Goal: Task Accomplishment & Management: Complete application form

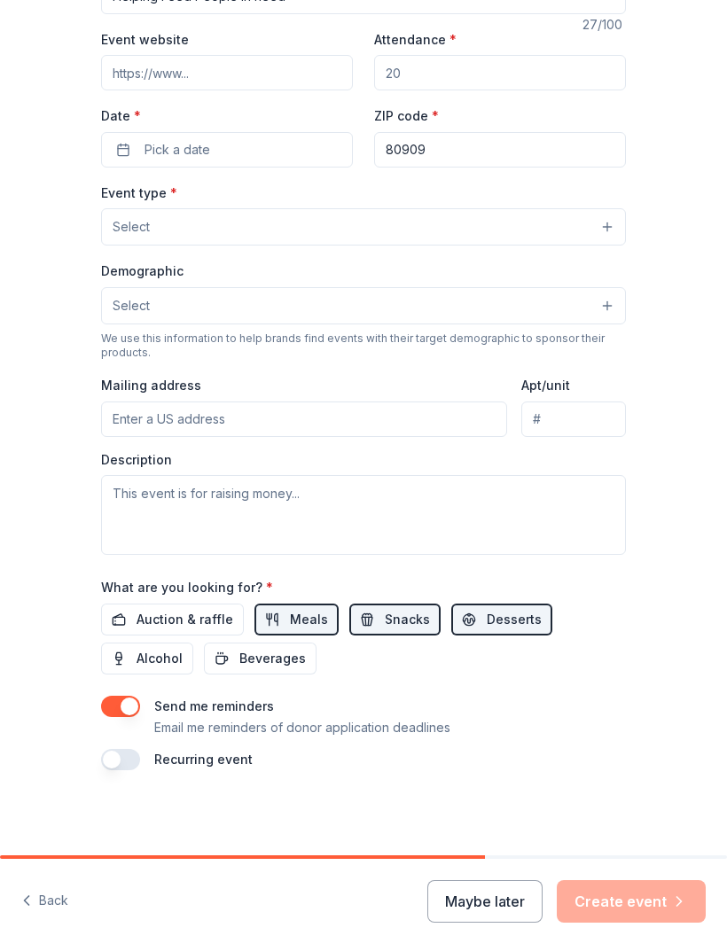
scroll to position [298, 0]
click at [120, 769] on button "button" at bounding box center [120, 759] width 39 height 21
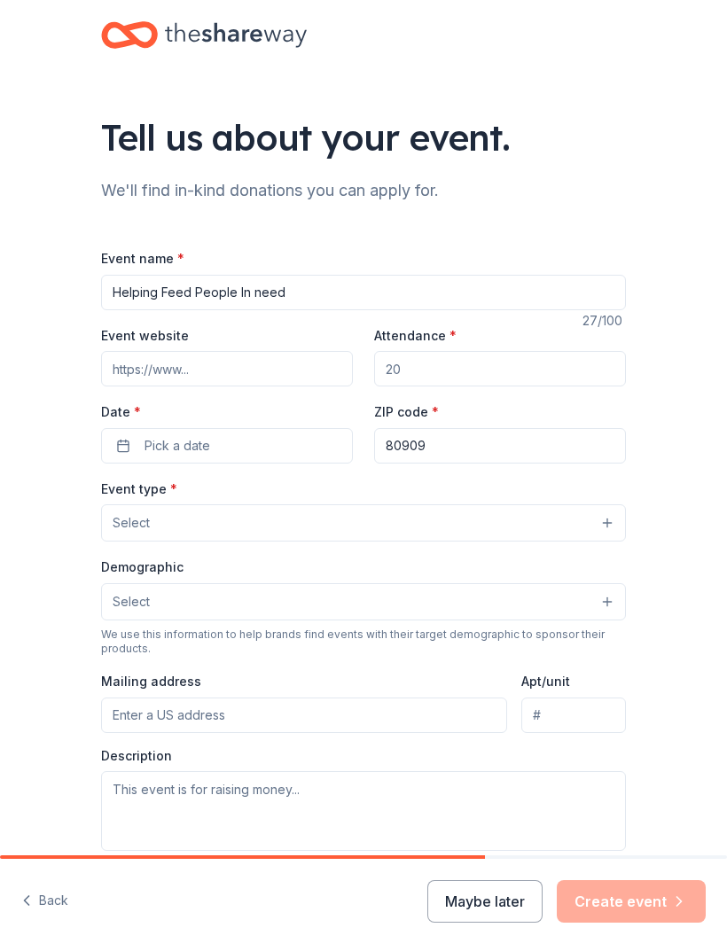
scroll to position [0, 0]
click at [403, 513] on button "Select" at bounding box center [363, 523] width 525 height 37
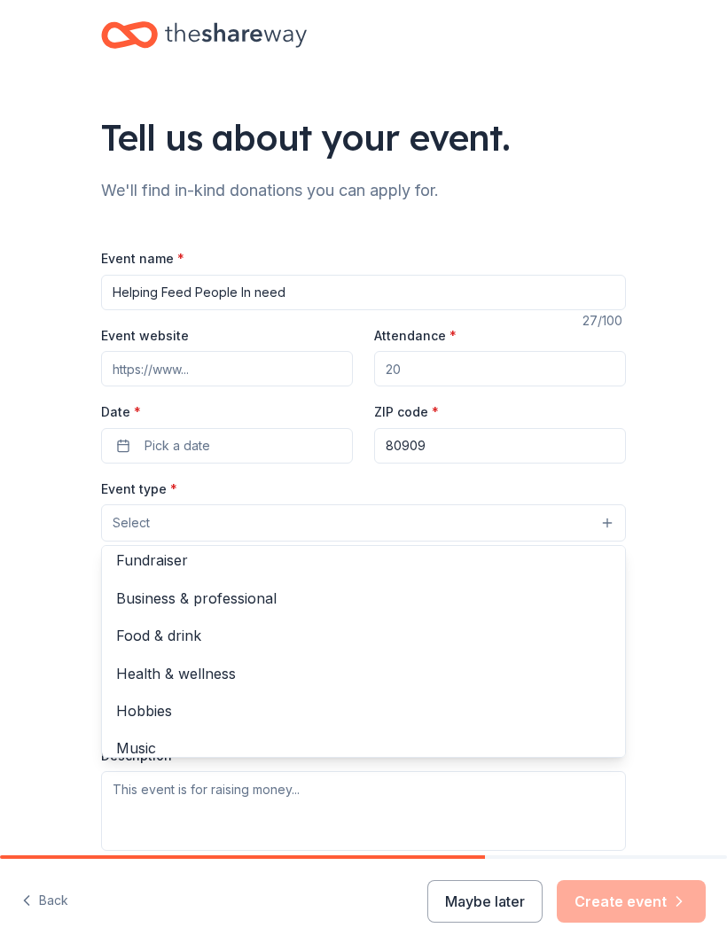
scroll to position [9, 0]
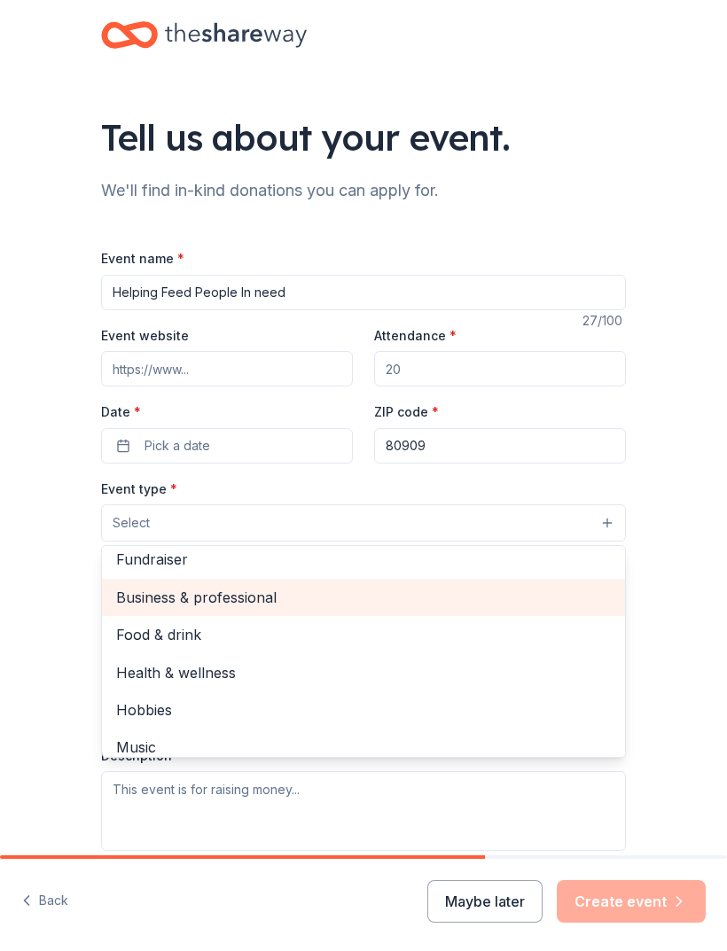
click at [264, 599] on span "Business & professional" at bounding box center [363, 597] width 495 height 23
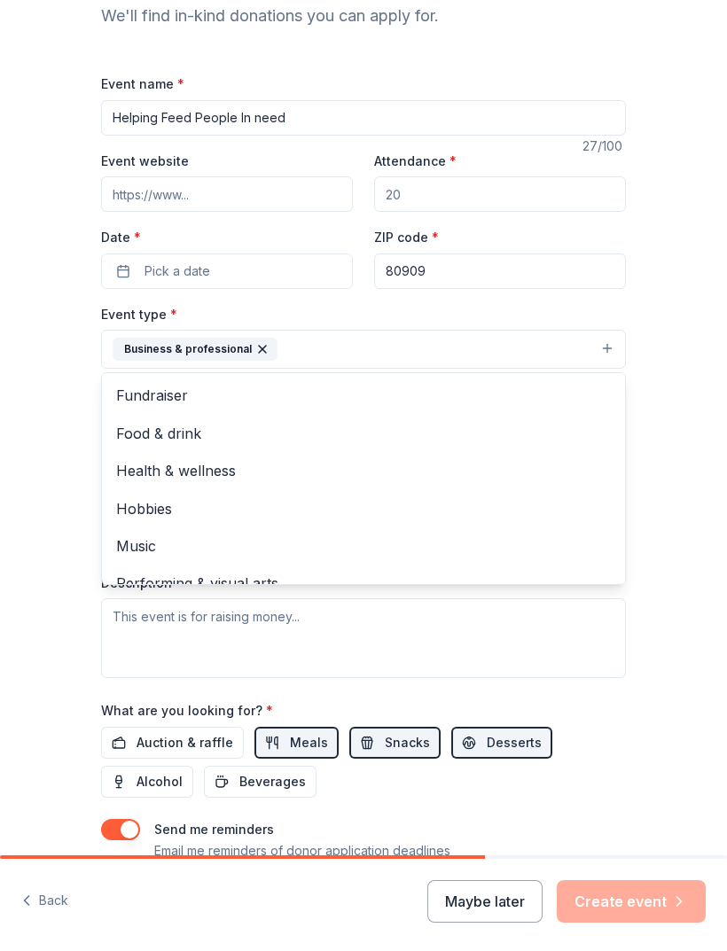
scroll to position [0, 0]
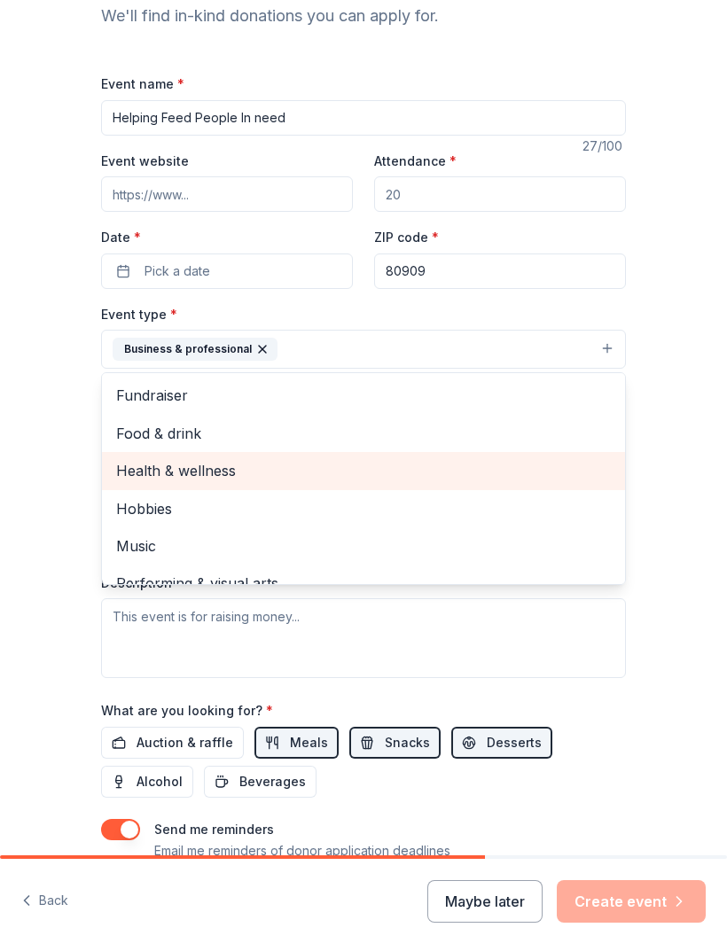
click at [135, 472] on span "Health & wellness" at bounding box center [363, 470] width 495 height 23
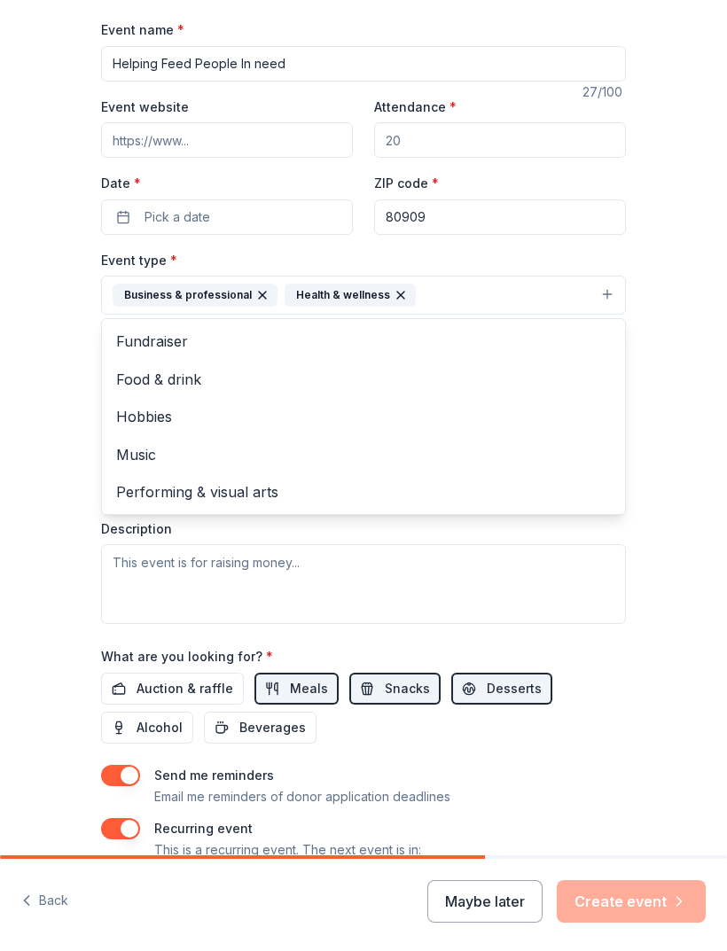
scroll to position [228, 0]
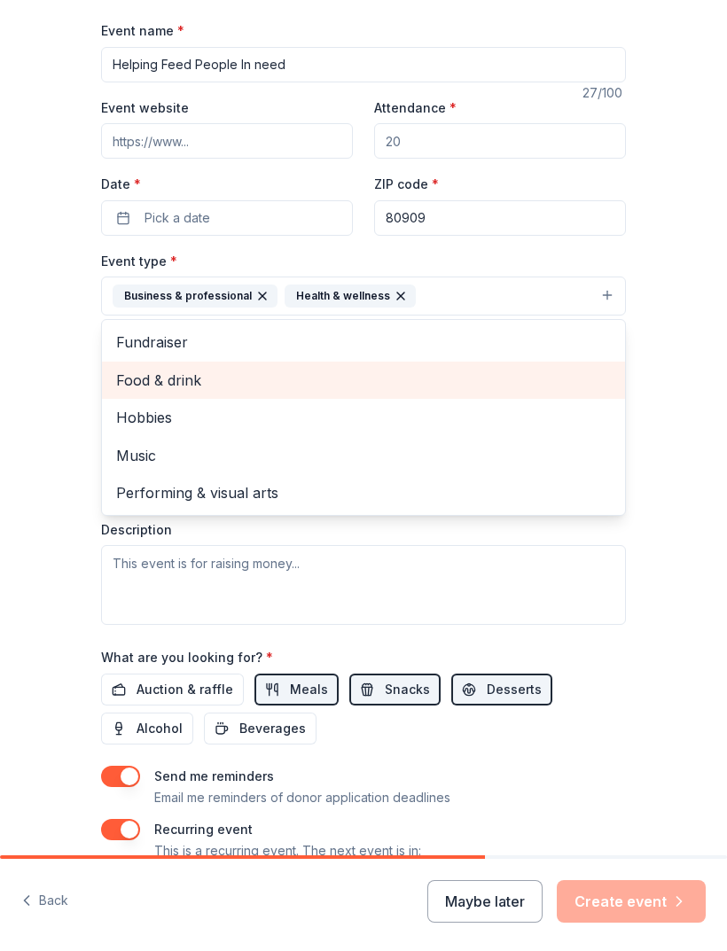
click at [180, 386] on span "Food & drink" at bounding box center [363, 380] width 495 height 23
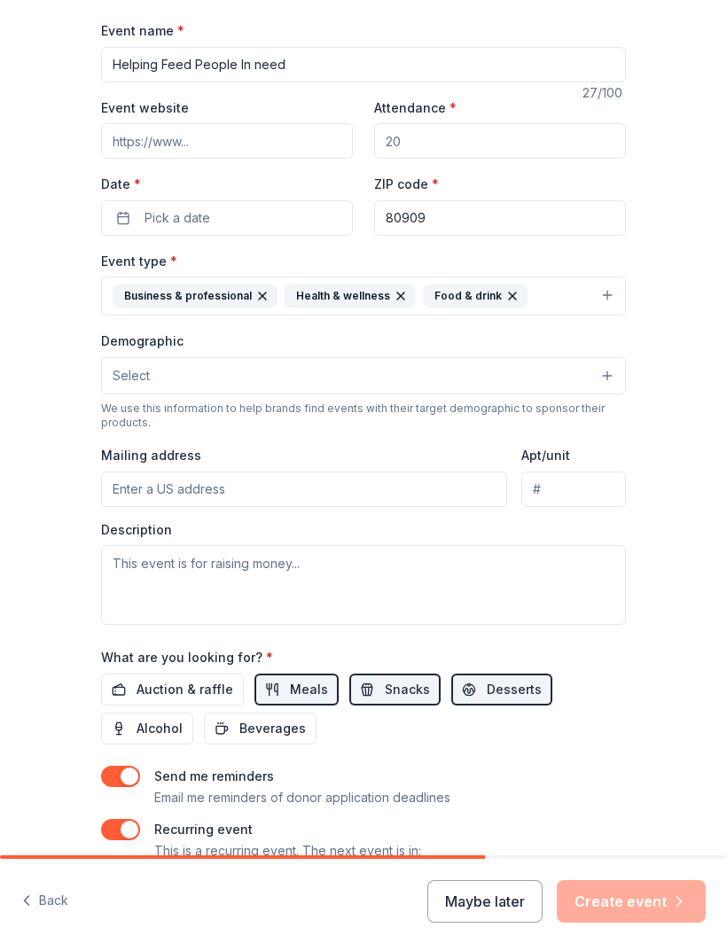
click at [158, 372] on button "Select" at bounding box center [363, 375] width 525 height 37
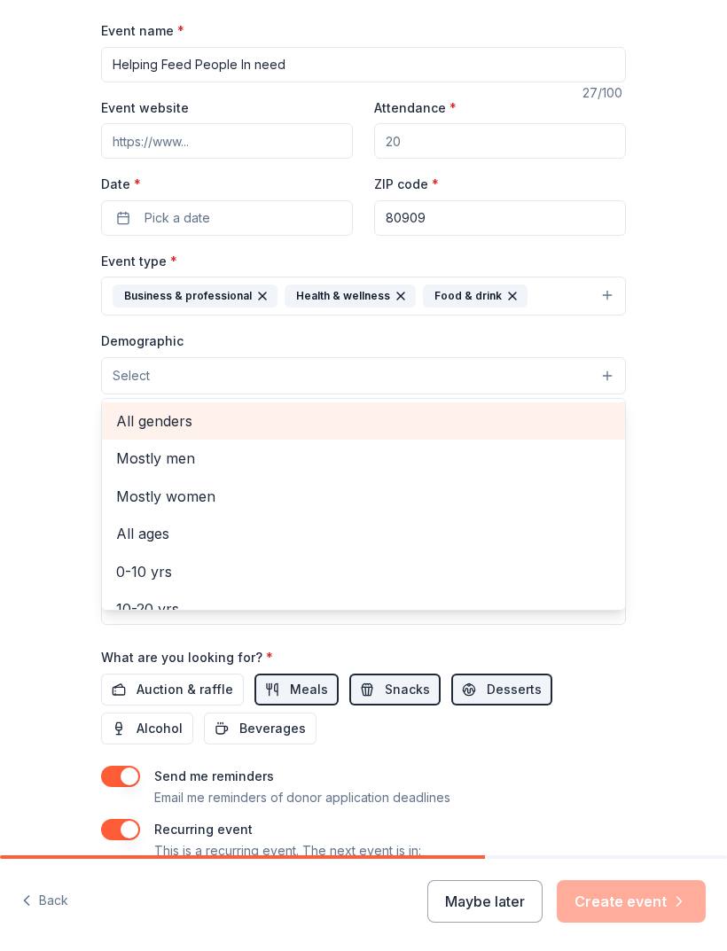
click at [160, 426] on span "All genders" at bounding box center [363, 421] width 495 height 23
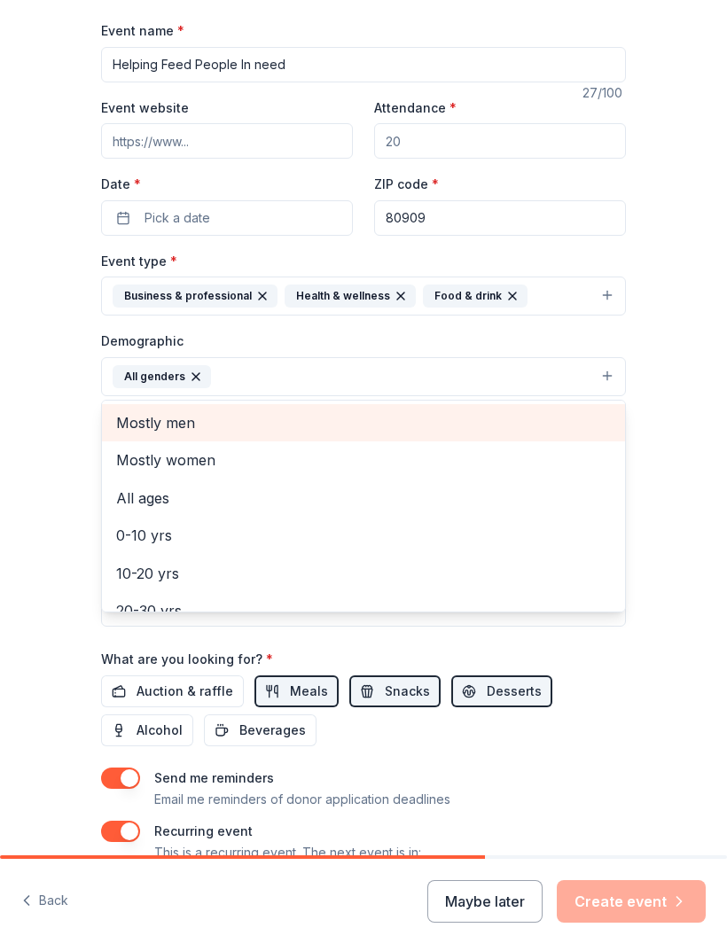
click at [144, 499] on span "All ages" at bounding box center [363, 498] width 495 height 23
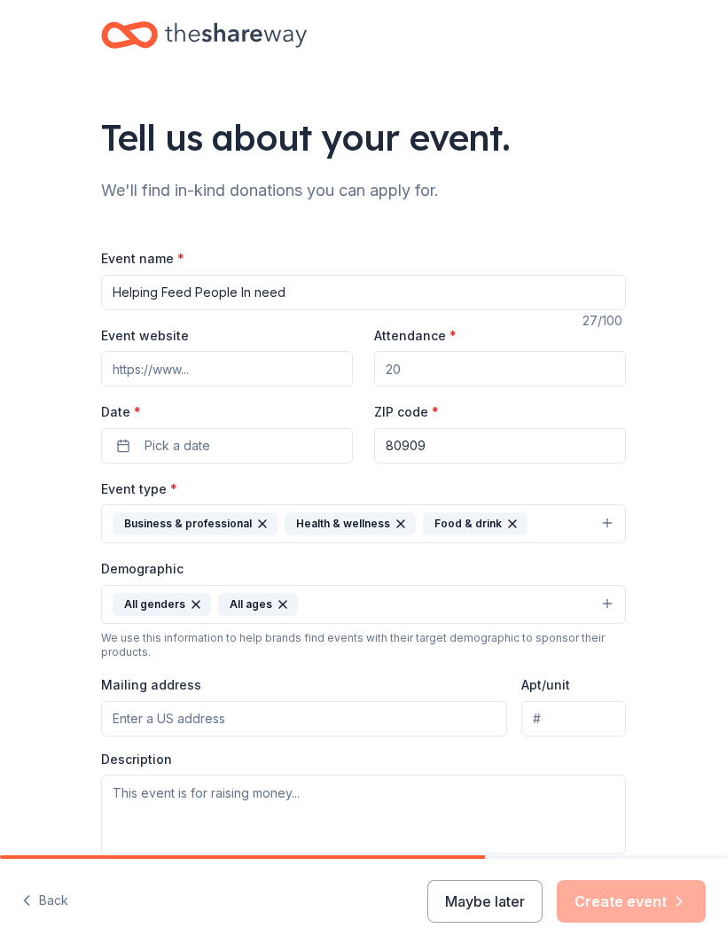
scroll to position [0, 0]
click at [528, 365] on input "Attendance *" at bounding box center [500, 368] width 252 height 35
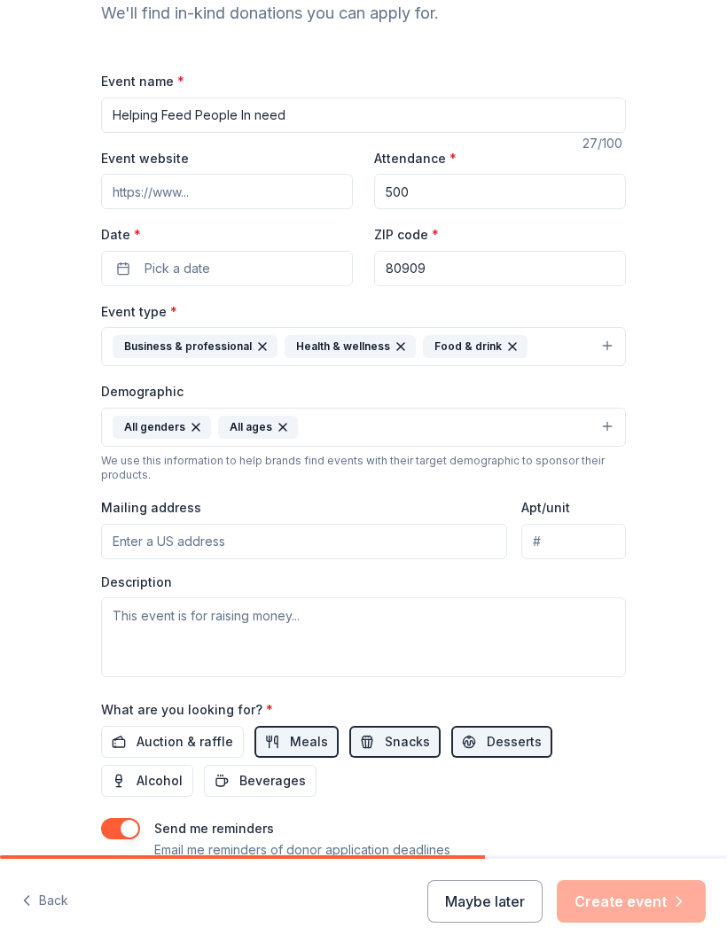
scroll to position [188, 0]
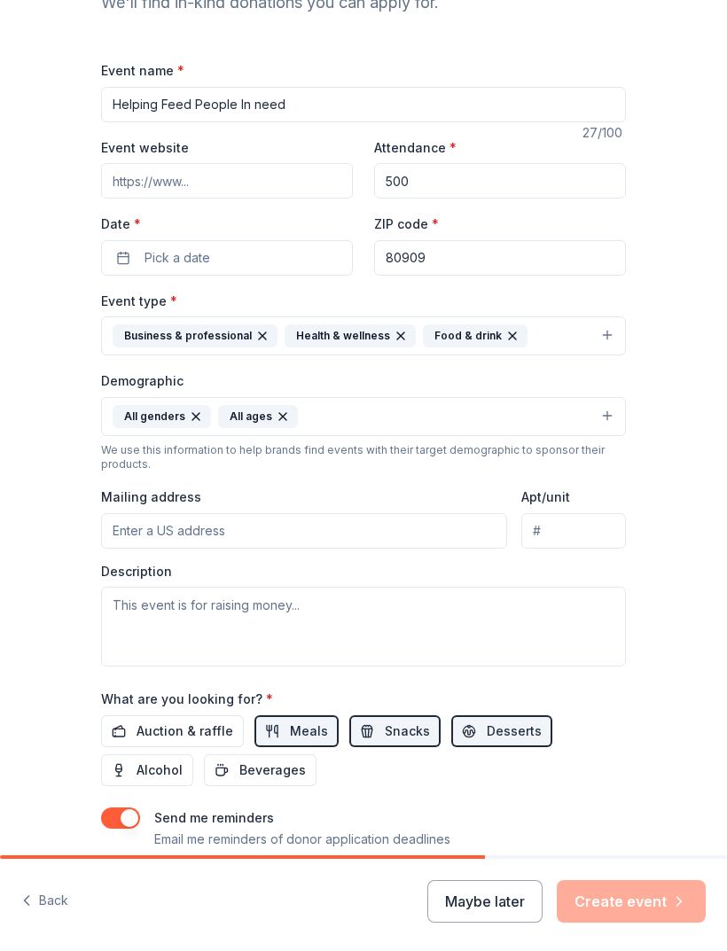
type input "500"
click at [594, 332] on button "Business & professional Health & wellness Food & drink" at bounding box center [363, 336] width 525 height 39
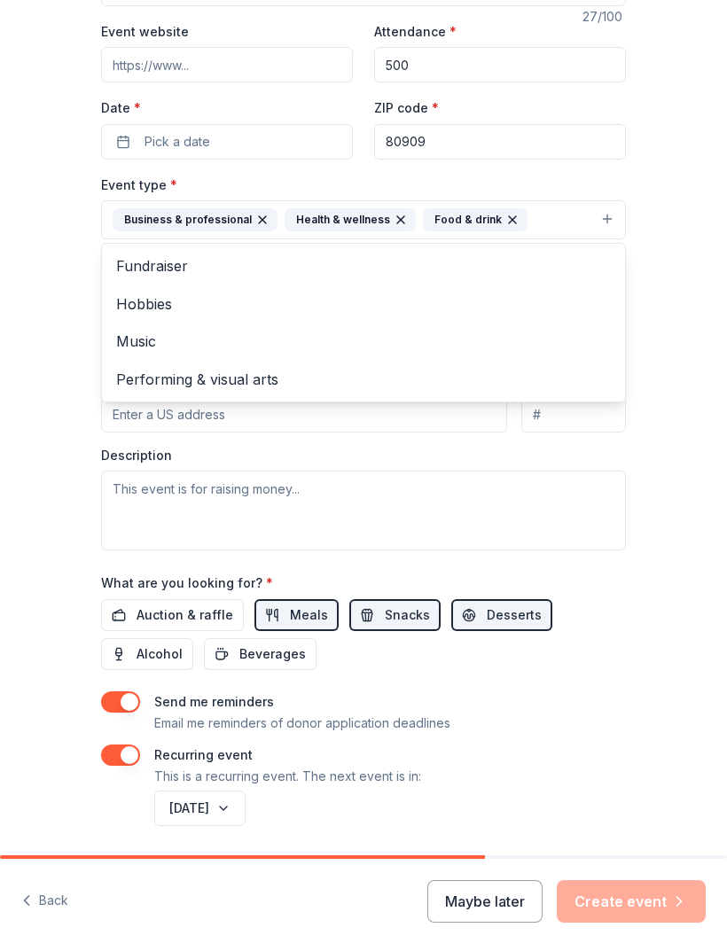
scroll to position [278, 0]
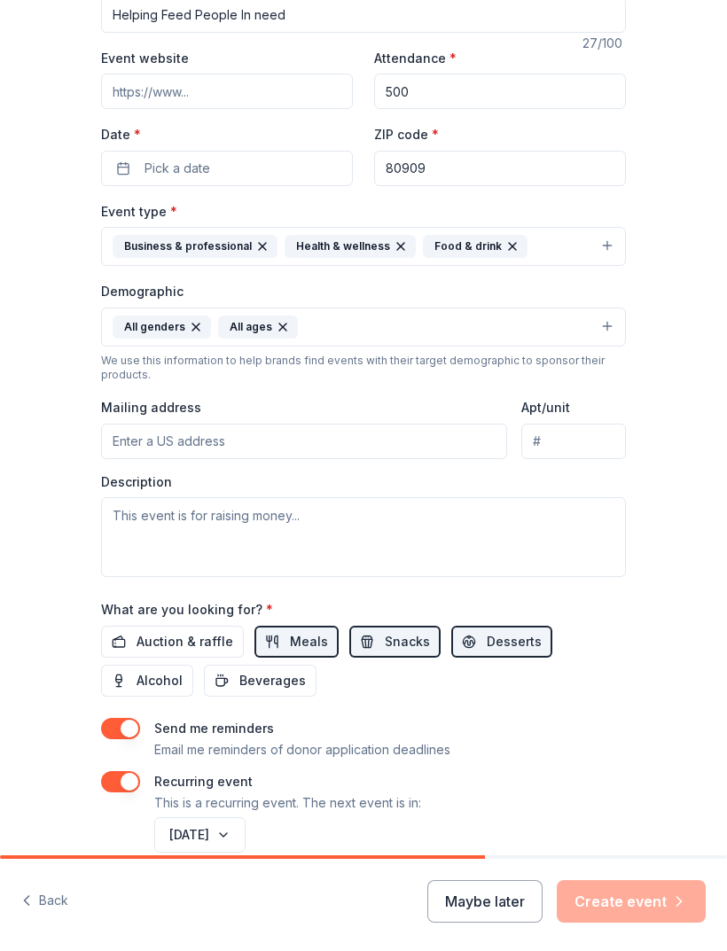
click at [238, 245] on div "Business & professional" at bounding box center [195, 246] width 165 height 23
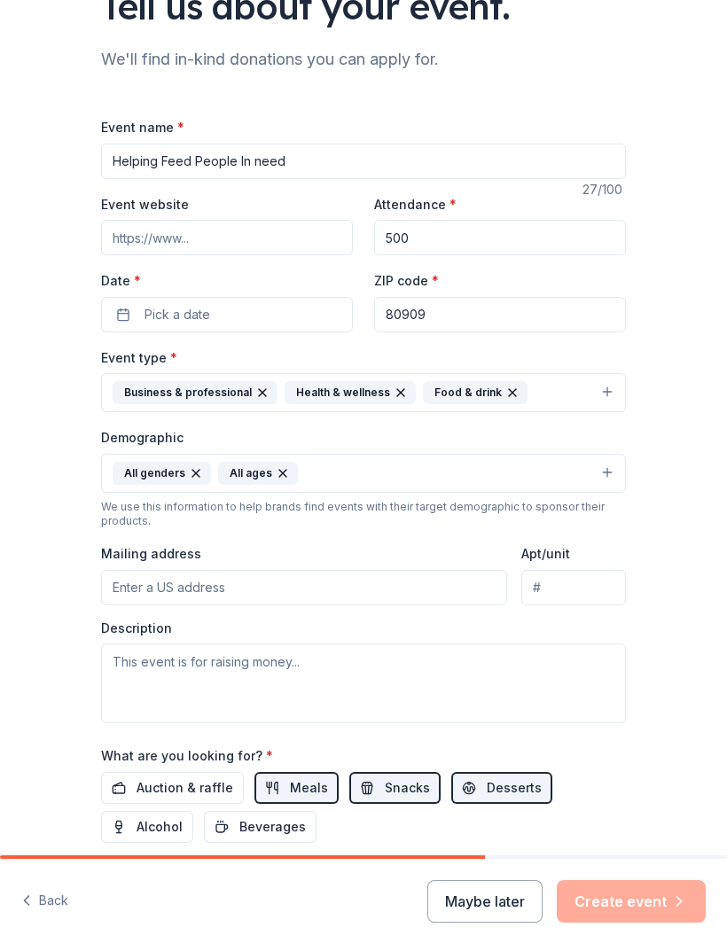
scroll to position [129, 0]
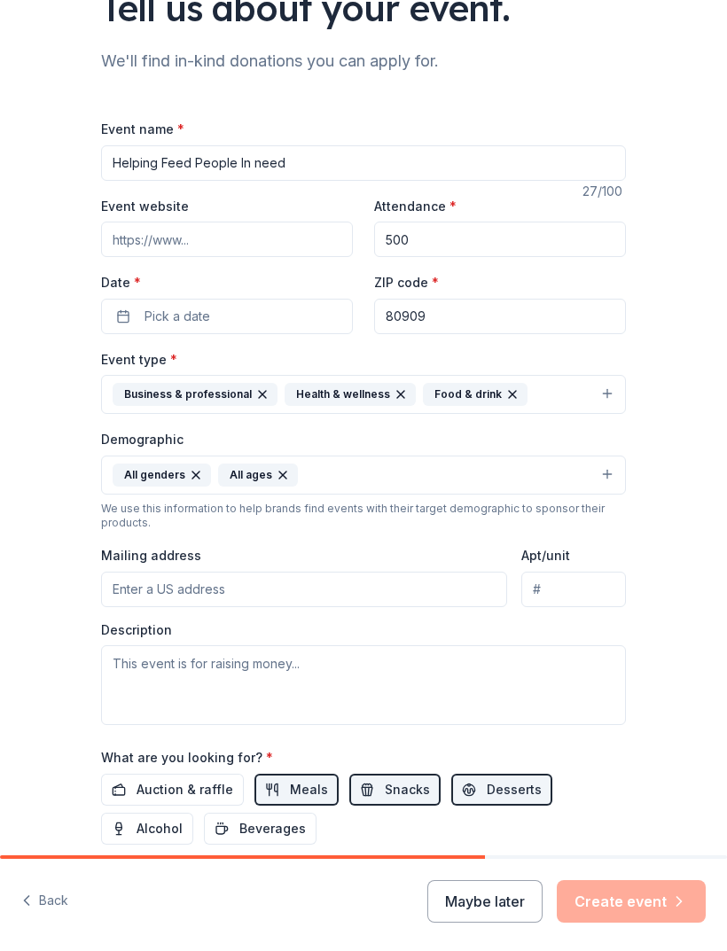
click at [272, 151] on input "Helping Feed People In need" at bounding box center [363, 162] width 525 height 35
click at [276, 168] on input "Helping Feed People In need" at bounding box center [363, 162] width 525 height 35
click at [275, 168] on input "Helping Feed People In need" at bounding box center [363, 162] width 525 height 35
type input "He"
type input "Unity in the community"
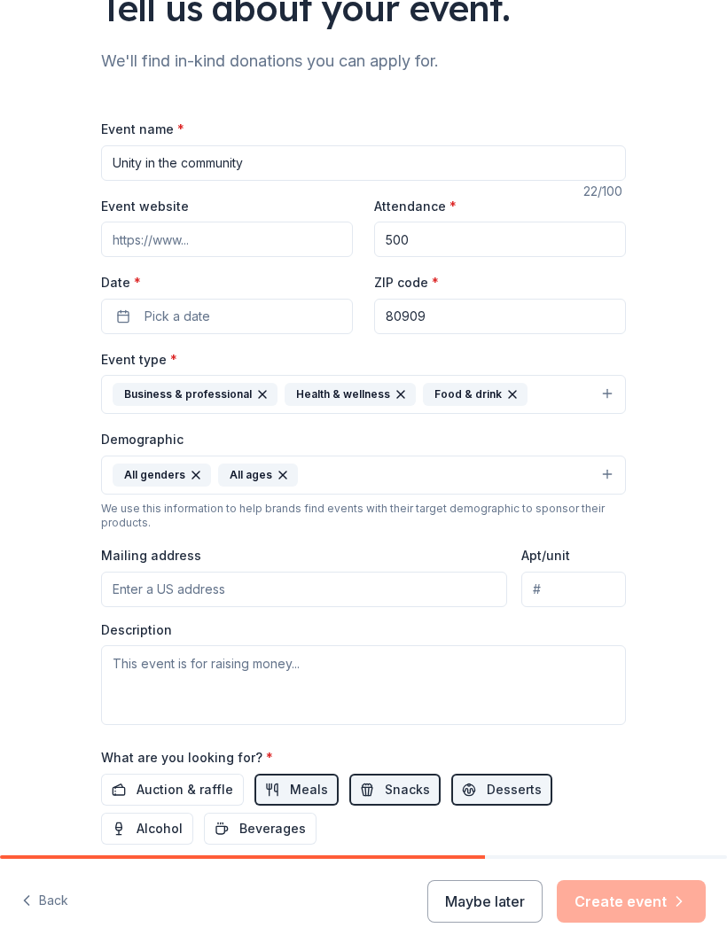
click at [168, 315] on span "Pick a date" at bounding box center [178, 316] width 66 height 21
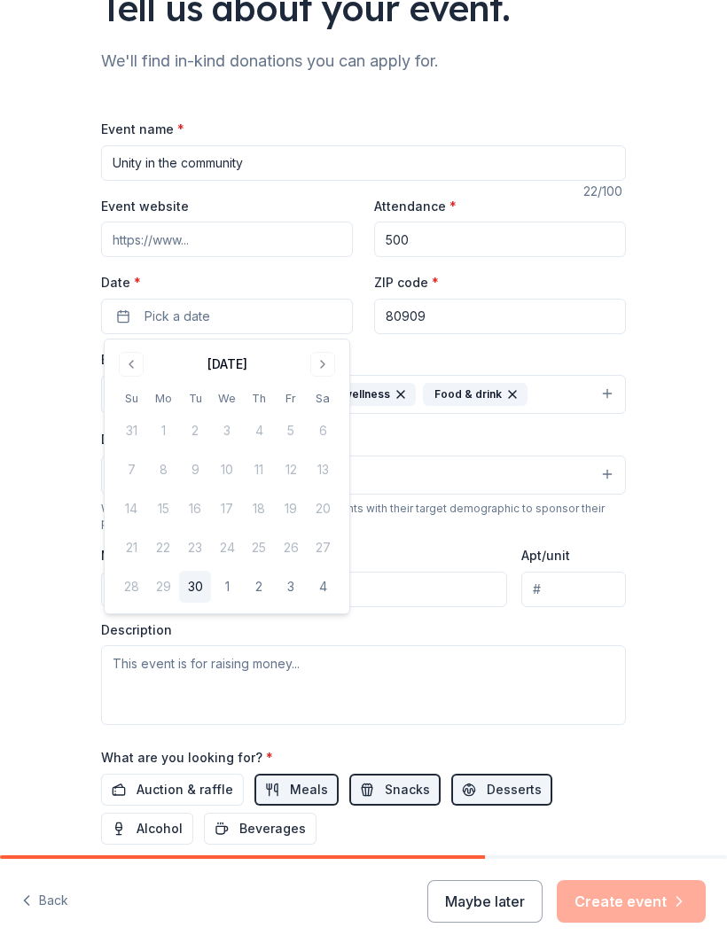
click at [326, 366] on button "Go to next month" at bounding box center [322, 364] width 25 height 25
click at [329, 368] on button "Go to next month" at bounding box center [322, 364] width 25 height 25
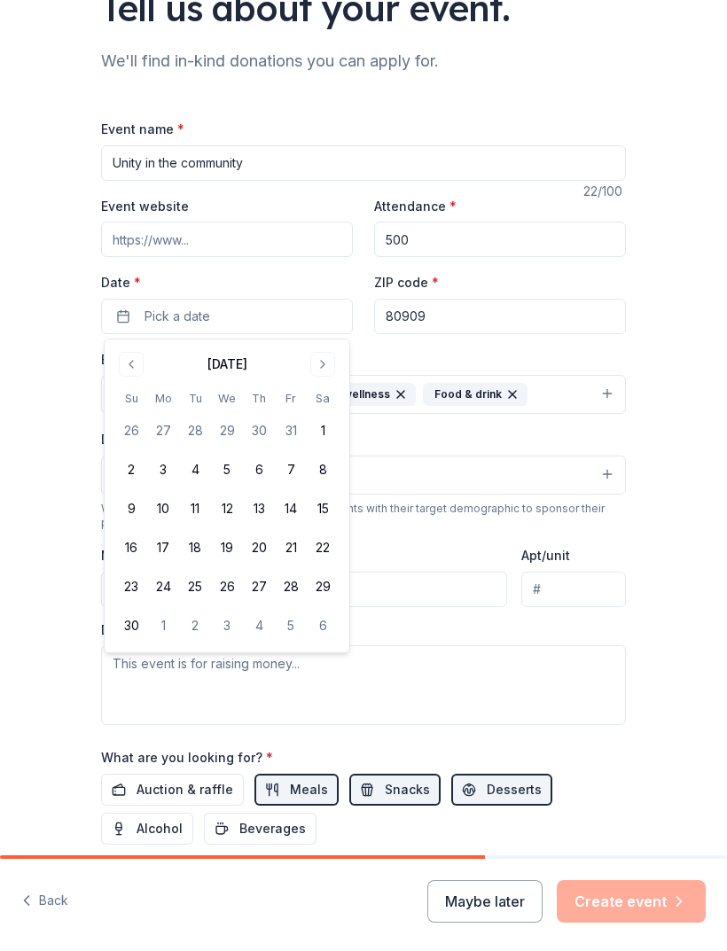
click at [206, 583] on button "25" at bounding box center [195, 587] width 32 height 32
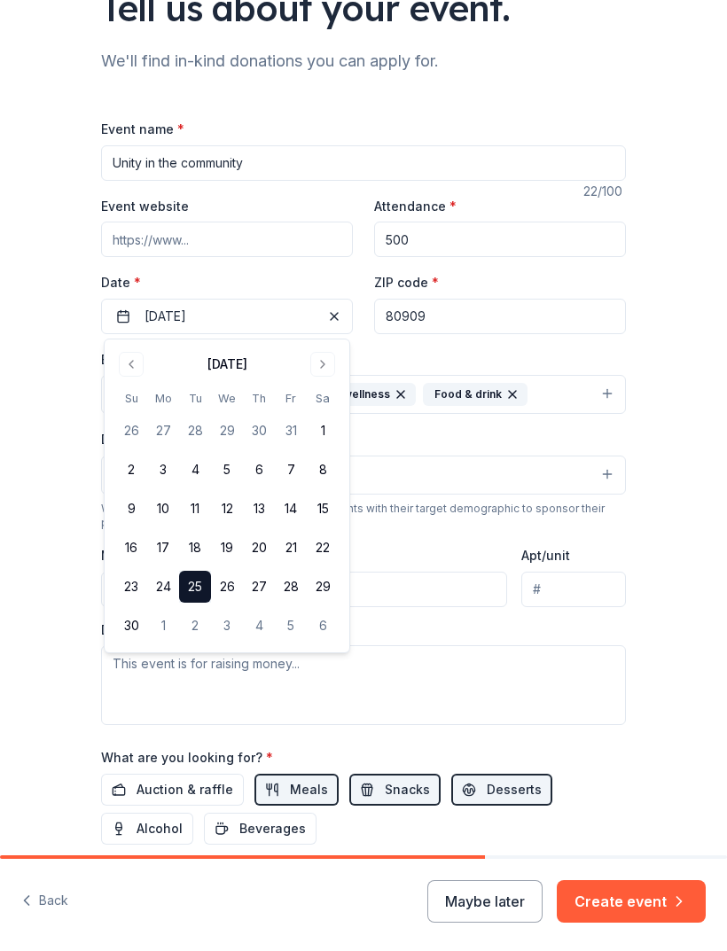
click at [695, 239] on div "Tell us about your event. We'll find in-kind donations you can apply for. Event…" at bounding box center [363, 480] width 727 height 1219
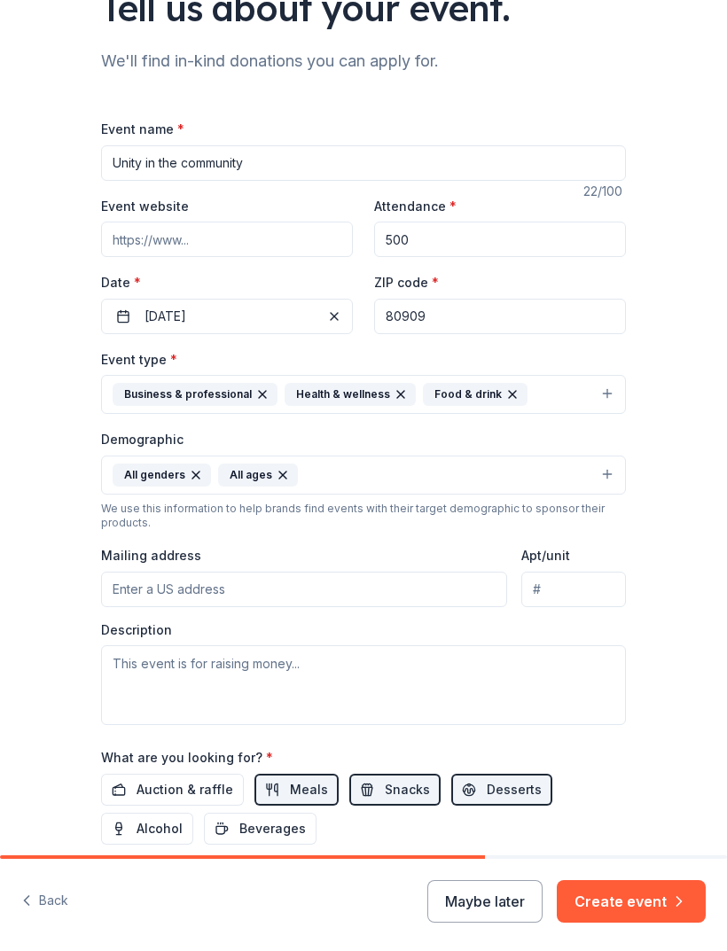
click at [265, 225] on input "Event website" at bounding box center [227, 239] width 252 height 35
click at [246, 236] on input "Unbreakable" at bounding box center [227, 239] width 252 height 35
click at [239, 236] on input "Unbreakable" at bounding box center [227, 239] width 252 height 35
click at [232, 231] on input "Unbreakable" at bounding box center [227, 239] width 252 height 35
click at [192, 230] on input "Unbreakable" at bounding box center [227, 239] width 252 height 35
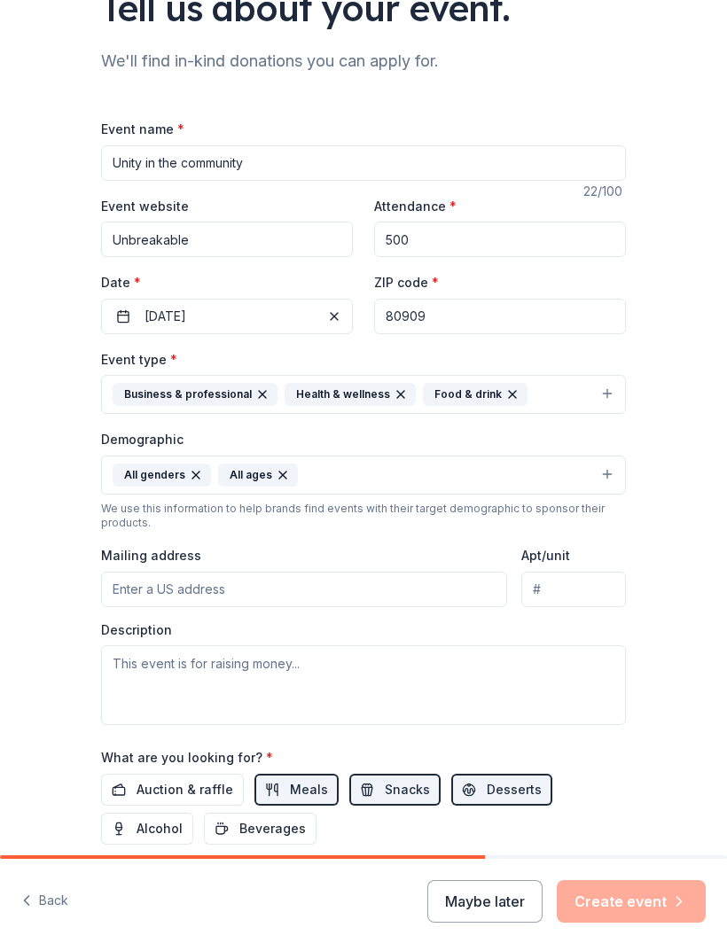
click at [168, 242] on input "Unbreakable" at bounding box center [227, 239] width 252 height 35
type input "U"
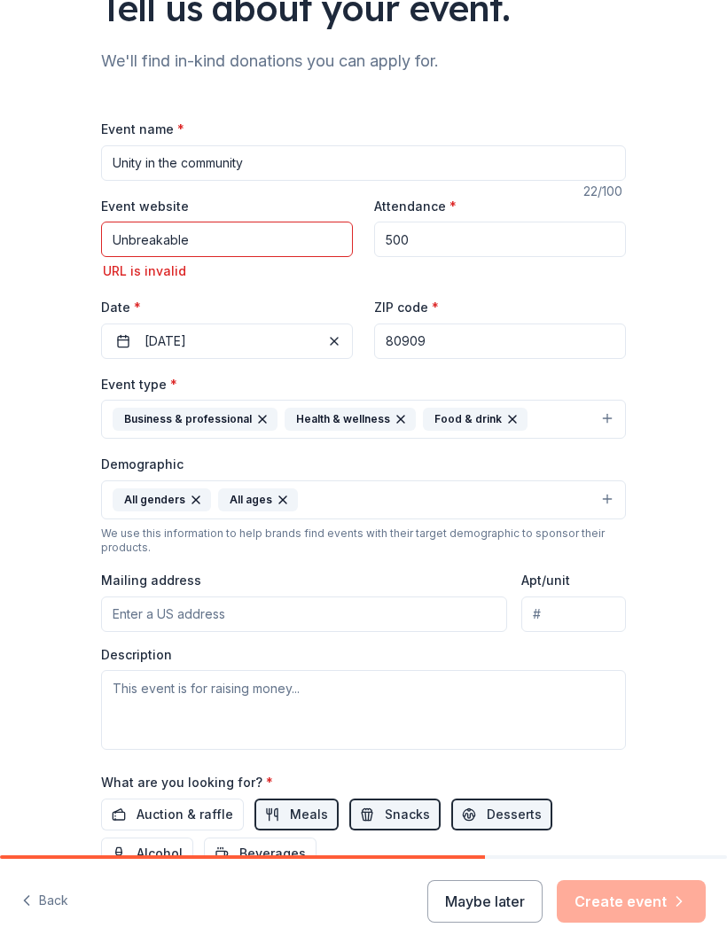
click at [285, 610] on input "Mailing address" at bounding box center [304, 614] width 406 height 35
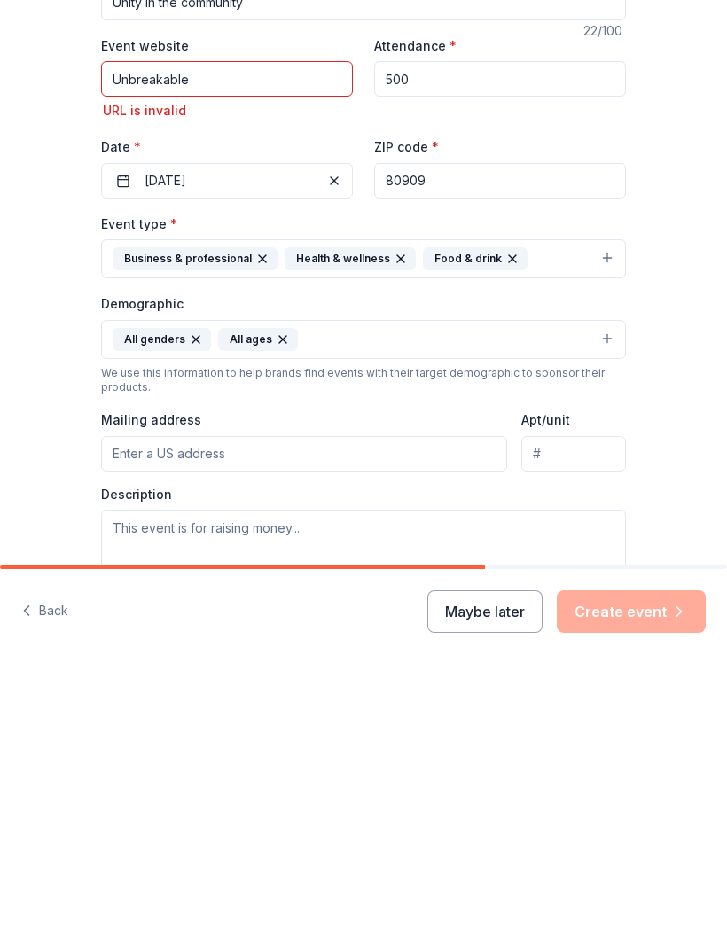
scroll to position [0, 0]
click at [239, 351] on input "Unbreakable" at bounding box center [227, 368] width 252 height 35
type input "U"
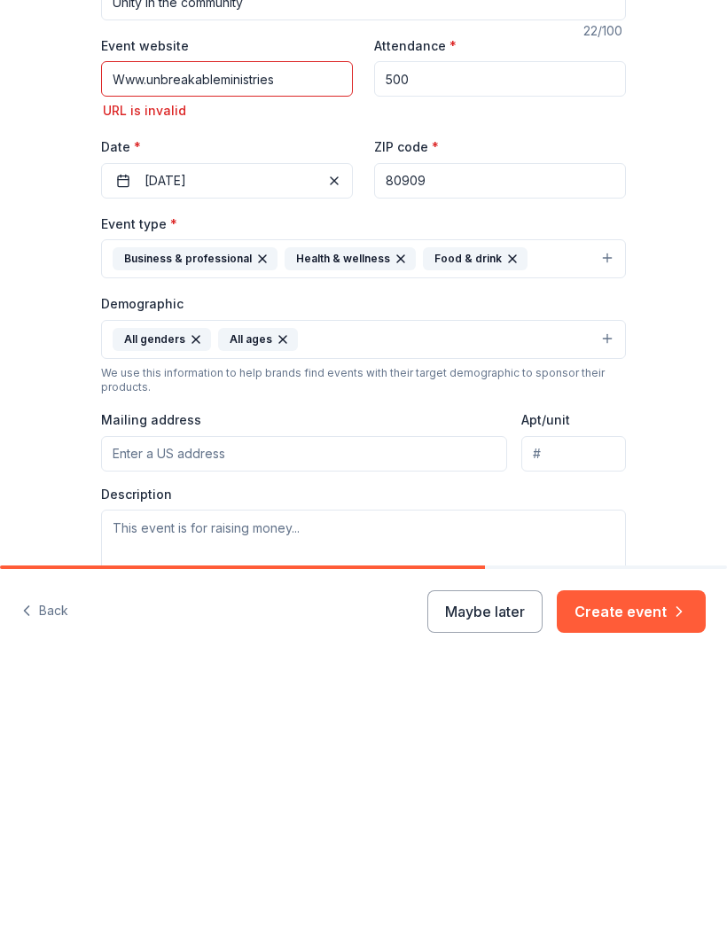
type input "Www.unbreakableministries"
click at [315, 503] on div "Event type * Business & professional Health & wellness Food & drink Demographic…" at bounding box center [363, 691] width 525 height 377
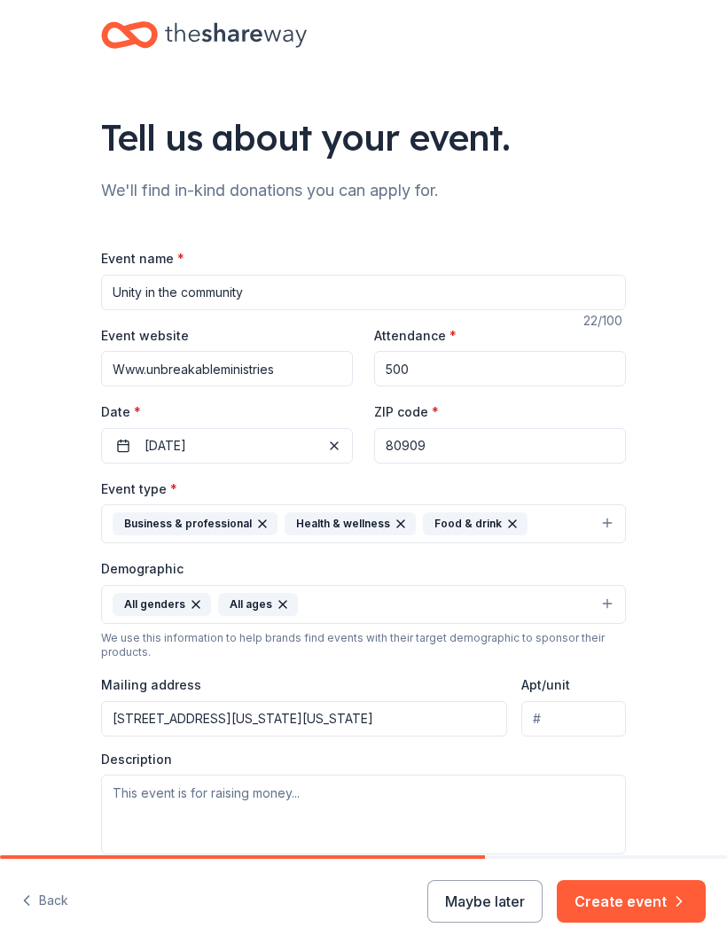
type input "124 Delaware Drive, Colorado Springs, CO, 80909"
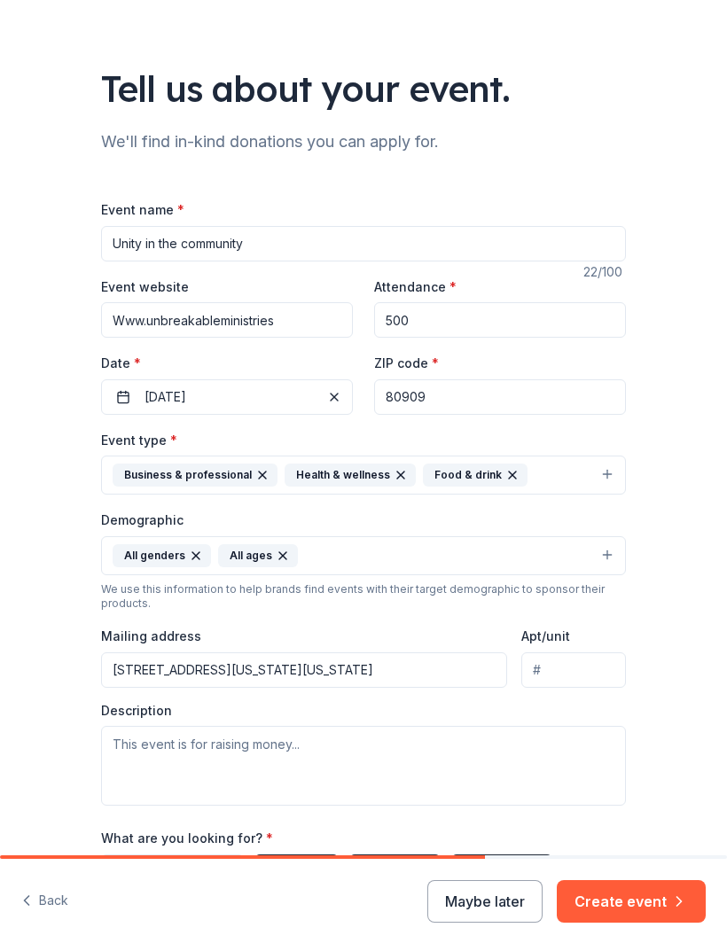
scroll to position [63, 0]
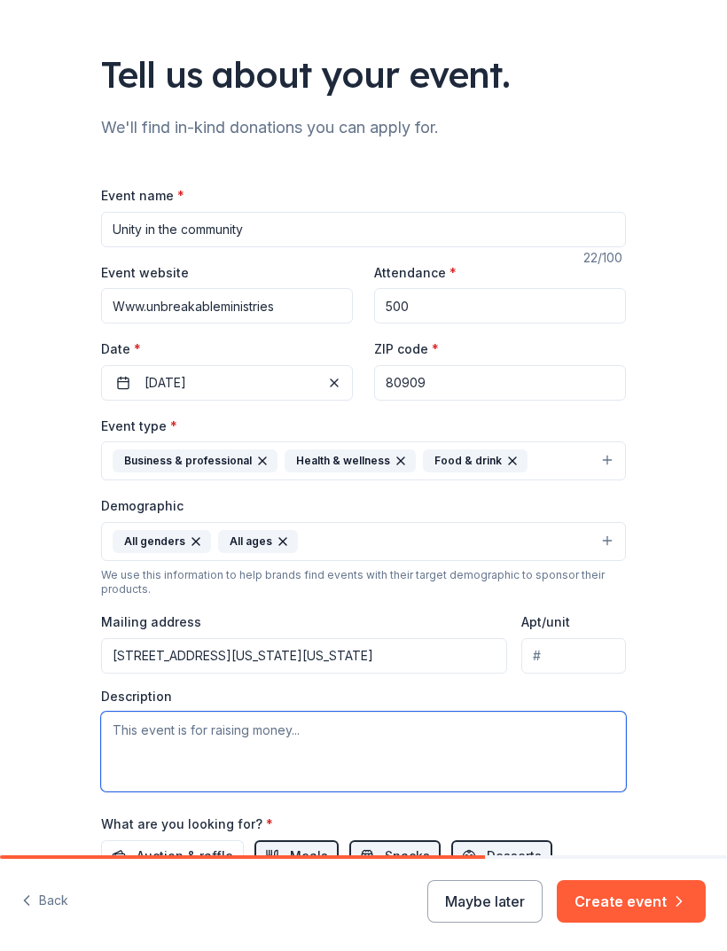
click at [277, 772] on textarea at bounding box center [363, 752] width 525 height 80
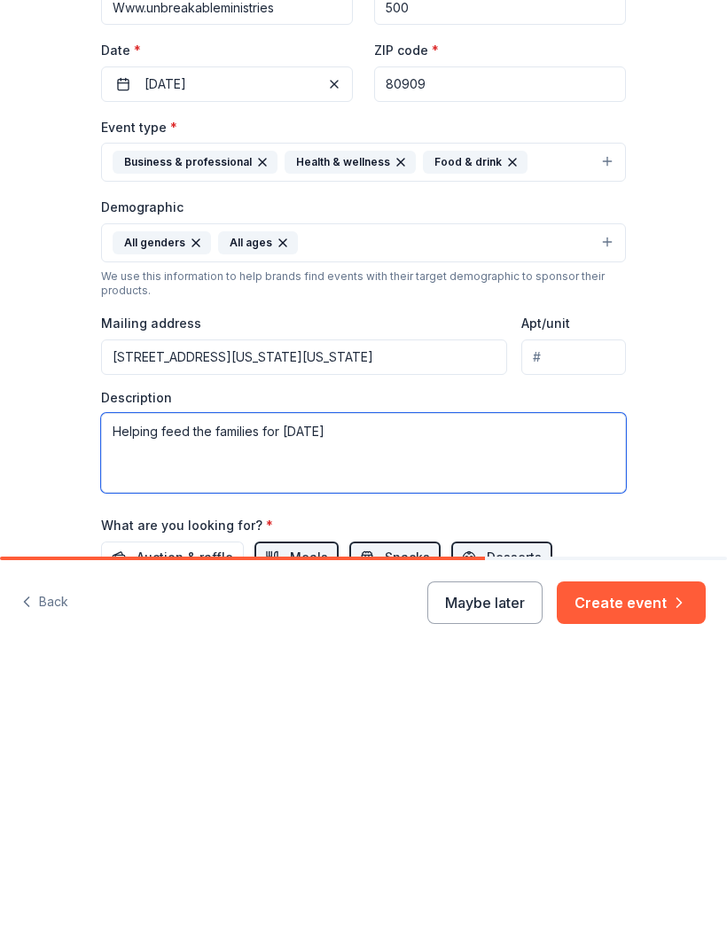
type textarea "Helping feed the families for [DATE]"
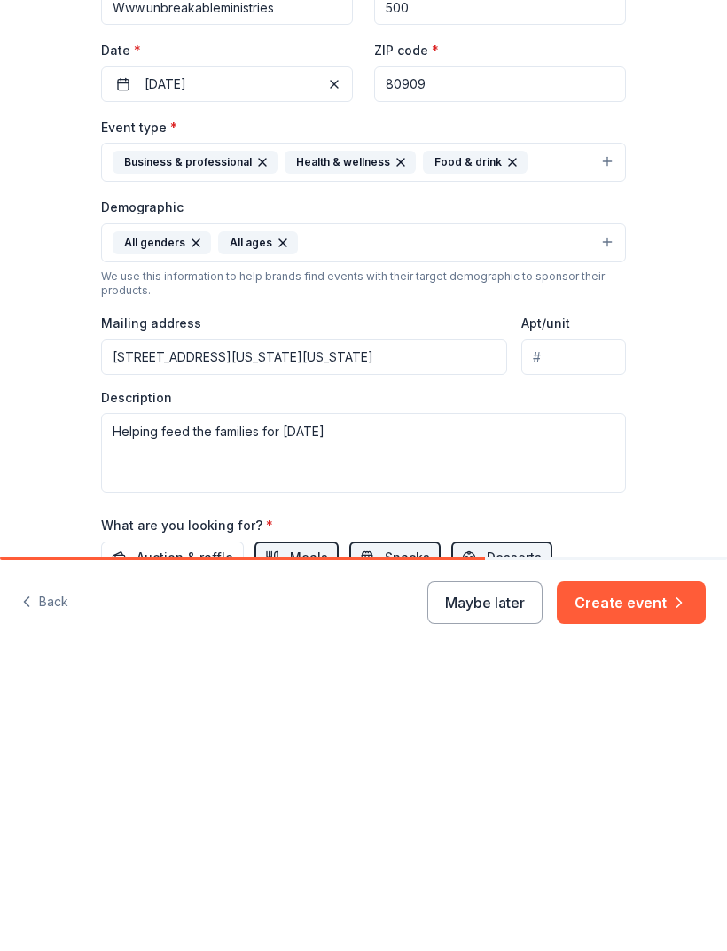
click at [652, 880] on button "Create event" at bounding box center [631, 901] width 149 height 43
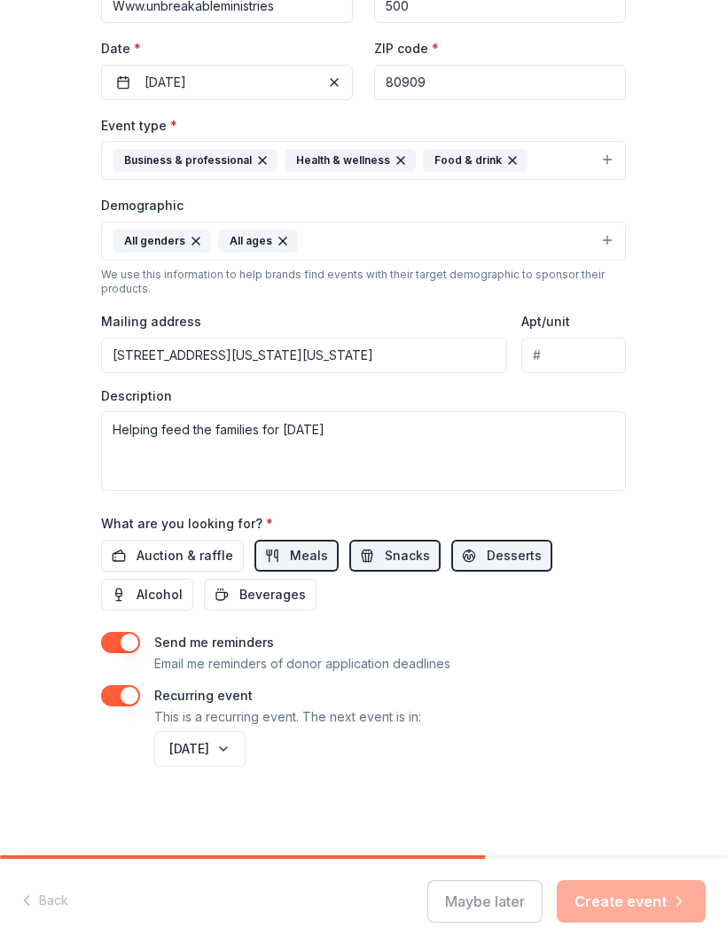
scroll to position [365, 0]
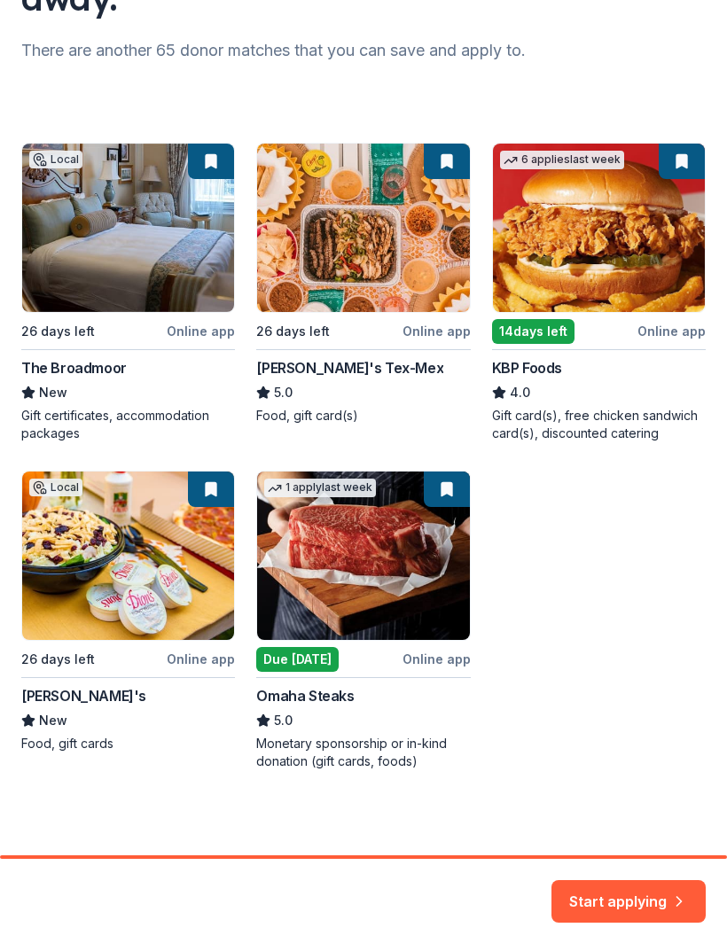
scroll to position [239, 0]
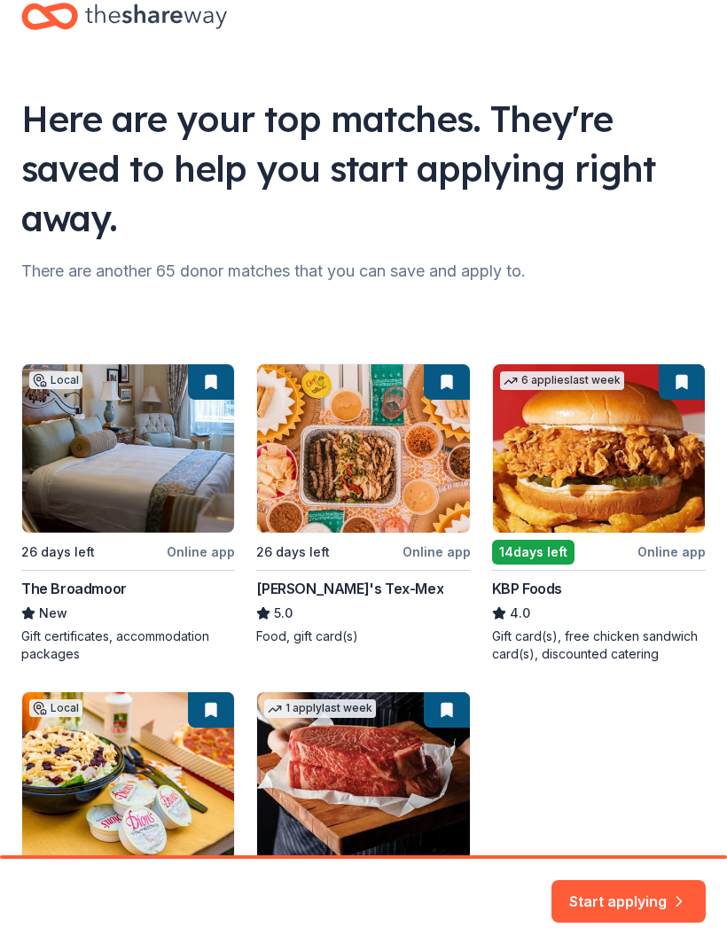
scroll to position [21, 0]
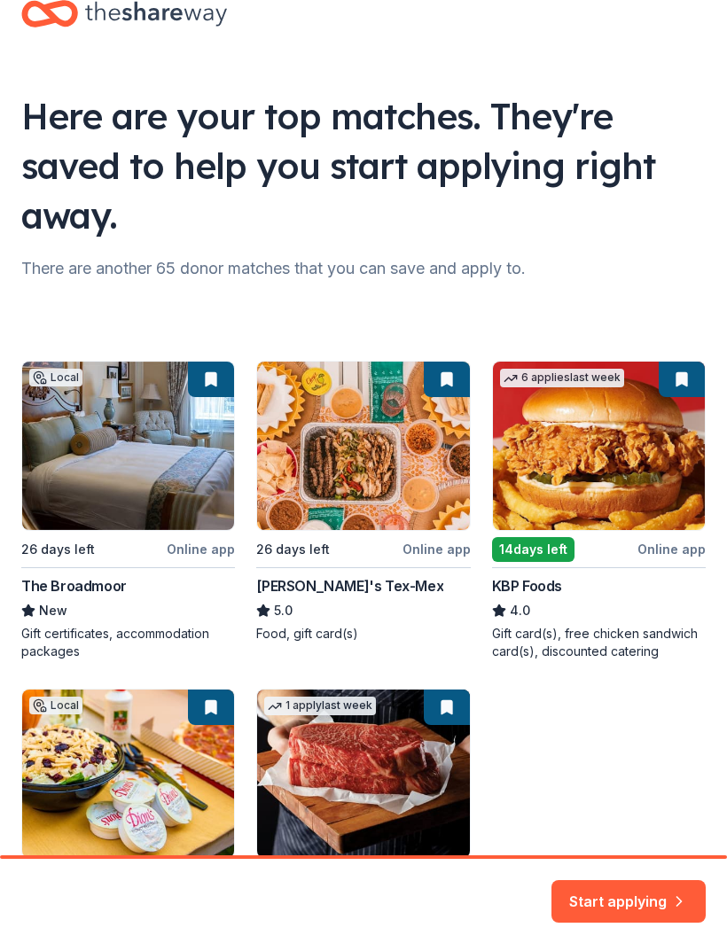
click at [642, 882] on button "Start applying" at bounding box center [629, 897] width 154 height 43
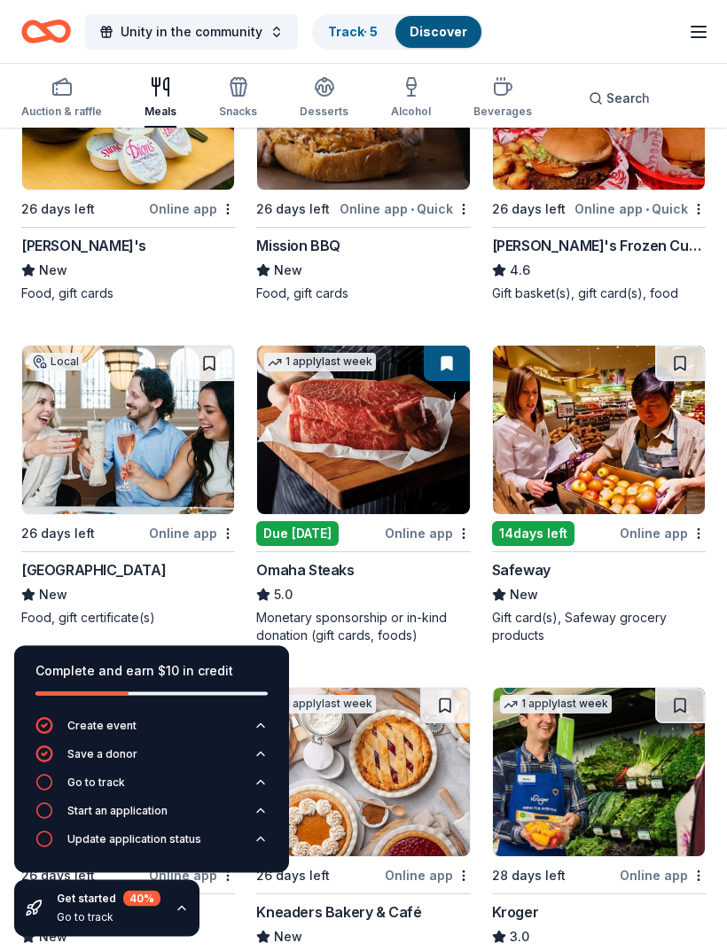
scroll to position [661, 0]
click at [659, 416] on img at bounding box center [599, 430] width 212 height 168
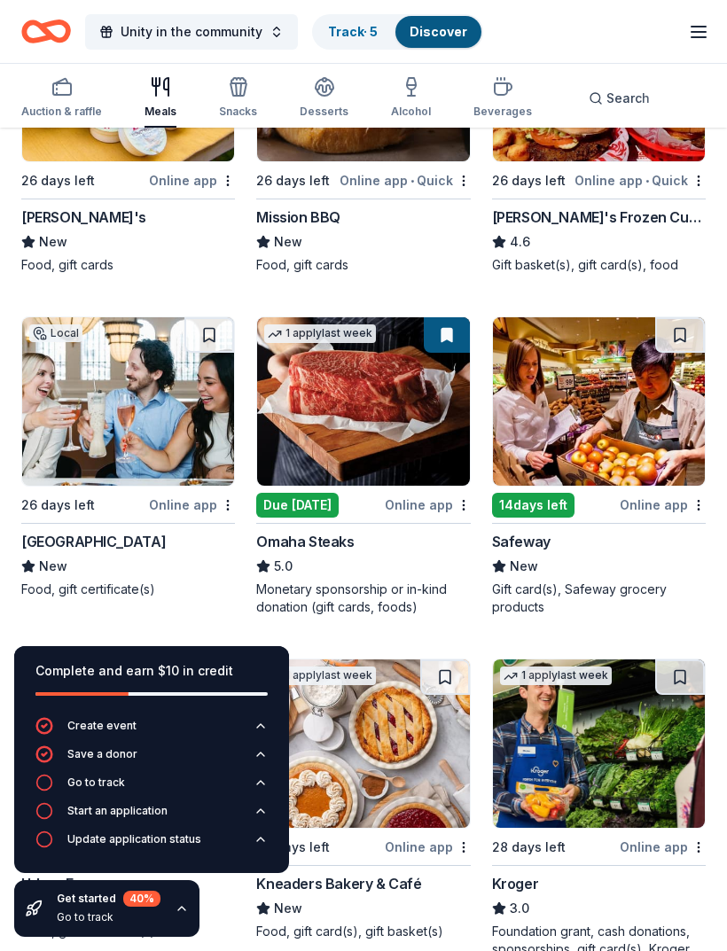
click at [667, 498] on div "Online app" at bounding box center [663, 505] width 86 height 22
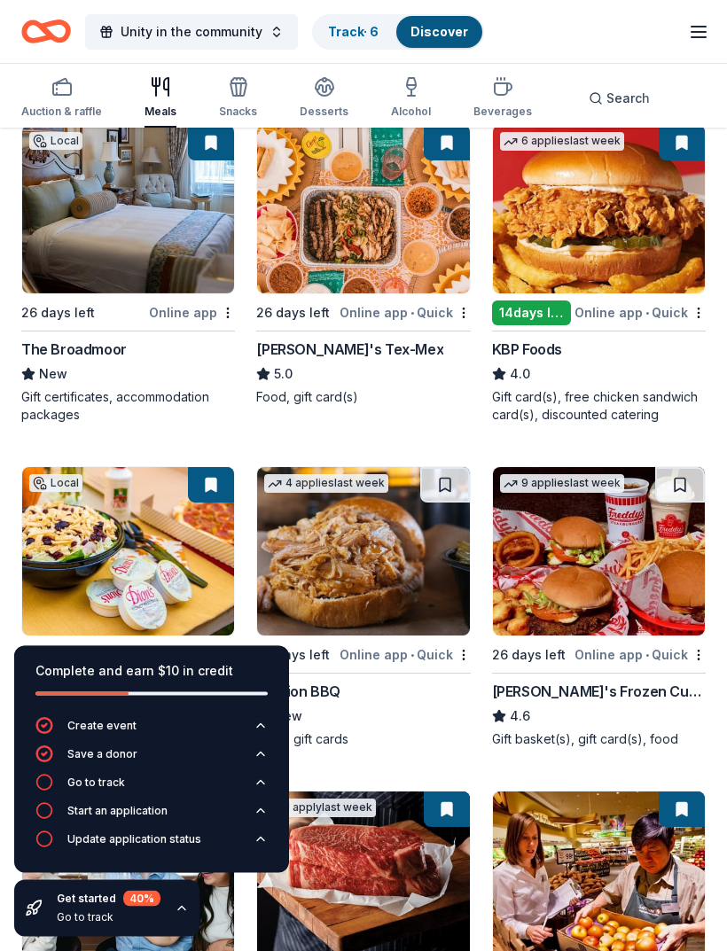
scroll to position [0, 0]
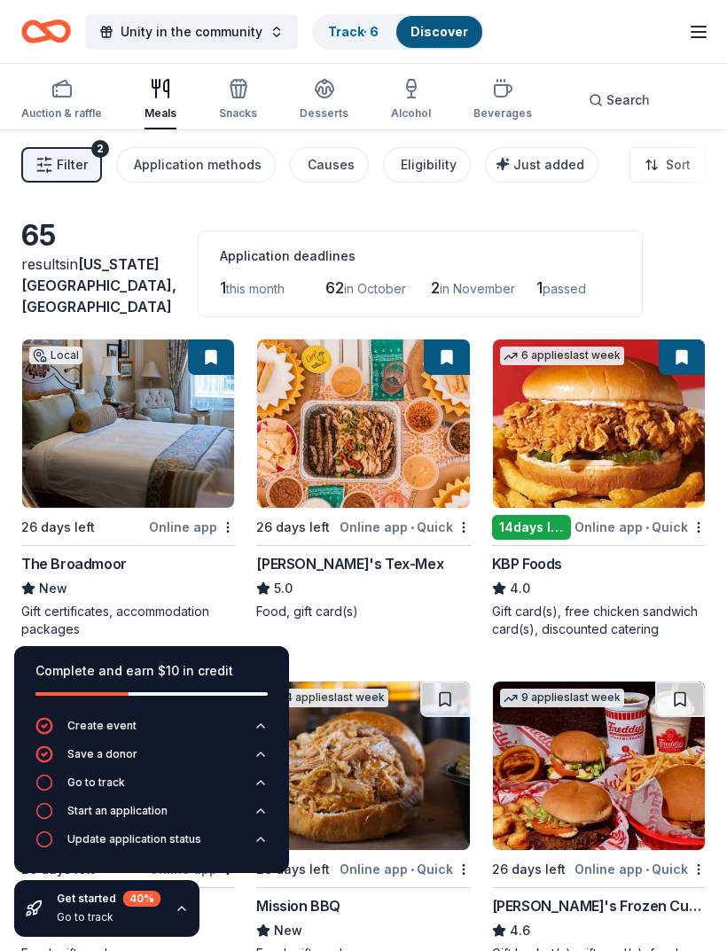
click at [231, 92] on icon "button" at bounding box center [239, 91] width 16 height 12
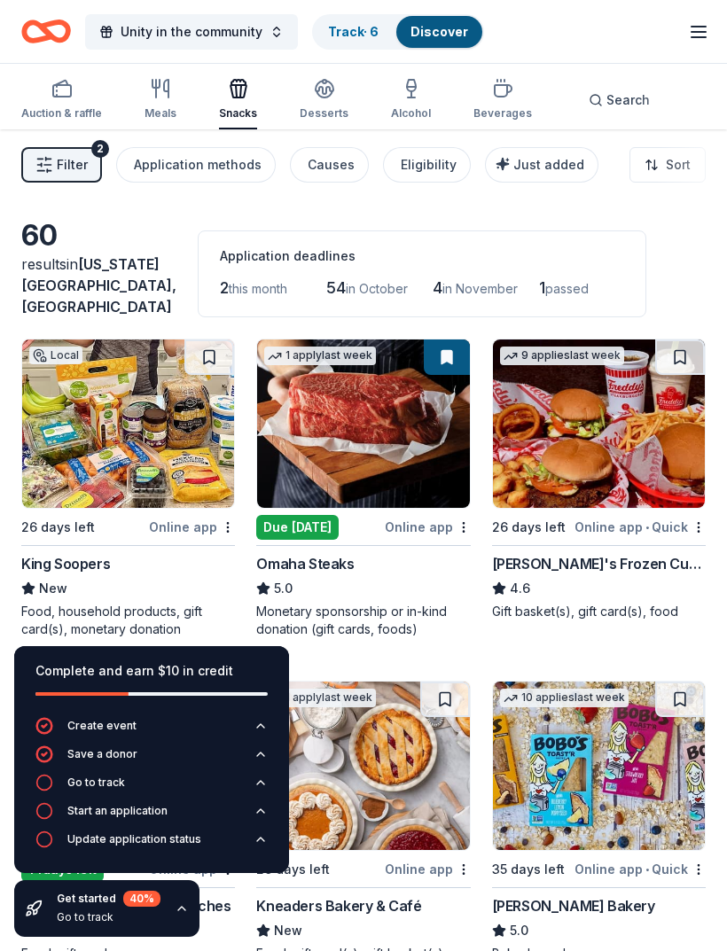
click at [364, 38] on link "Track · 6" at bounding box center [353, 31] width 51 height 15
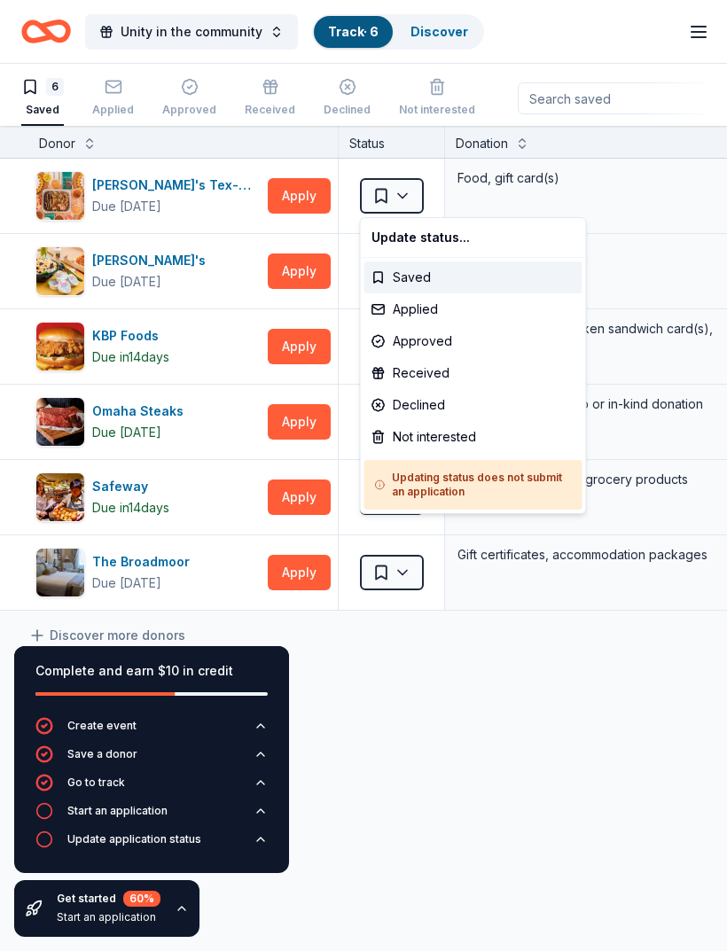
click at [404, 191] on html "Unity in the community Track · 6 Discover Start free trial Earn Rewards 6 Saved…" at bounding box center [363, 475] width 727 height 951
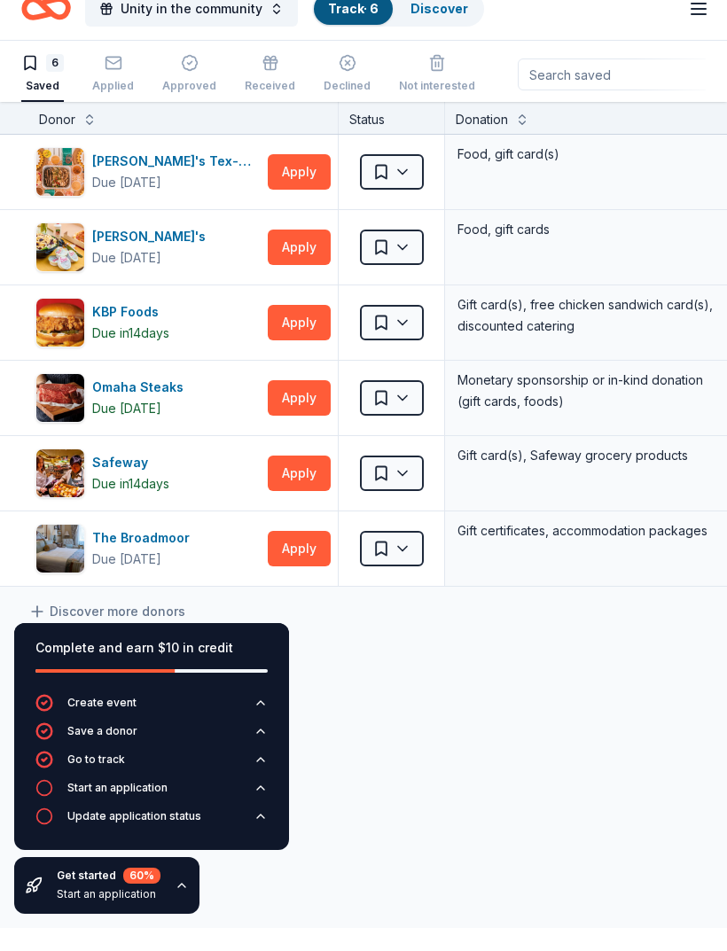
scroll to position [1, 0]
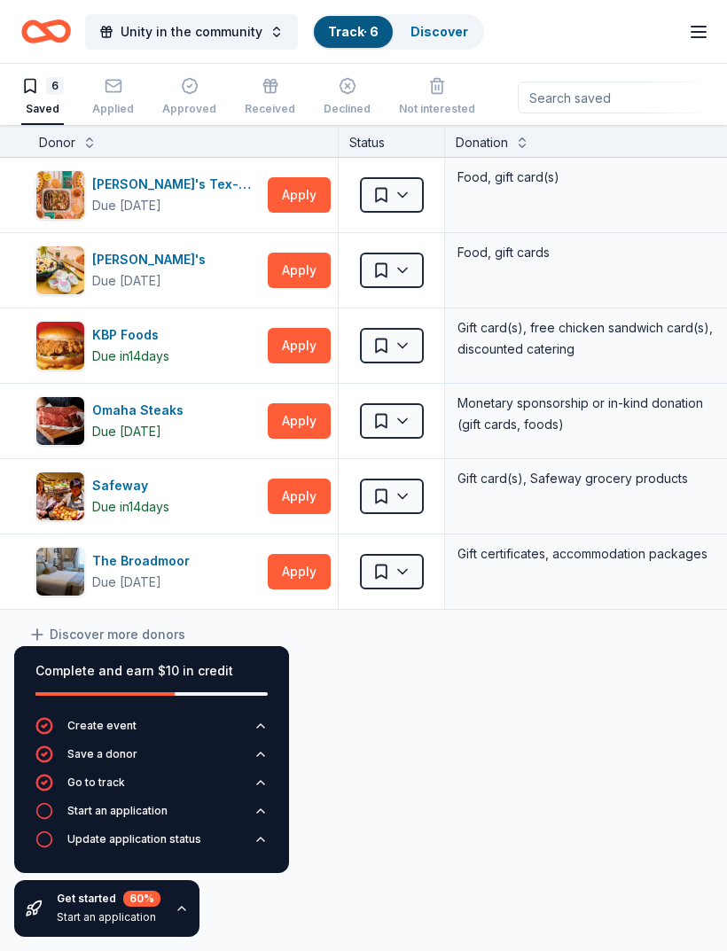
click at [311, 495] on button "Apply" at bounding box center [299, 496] width 63 height 35
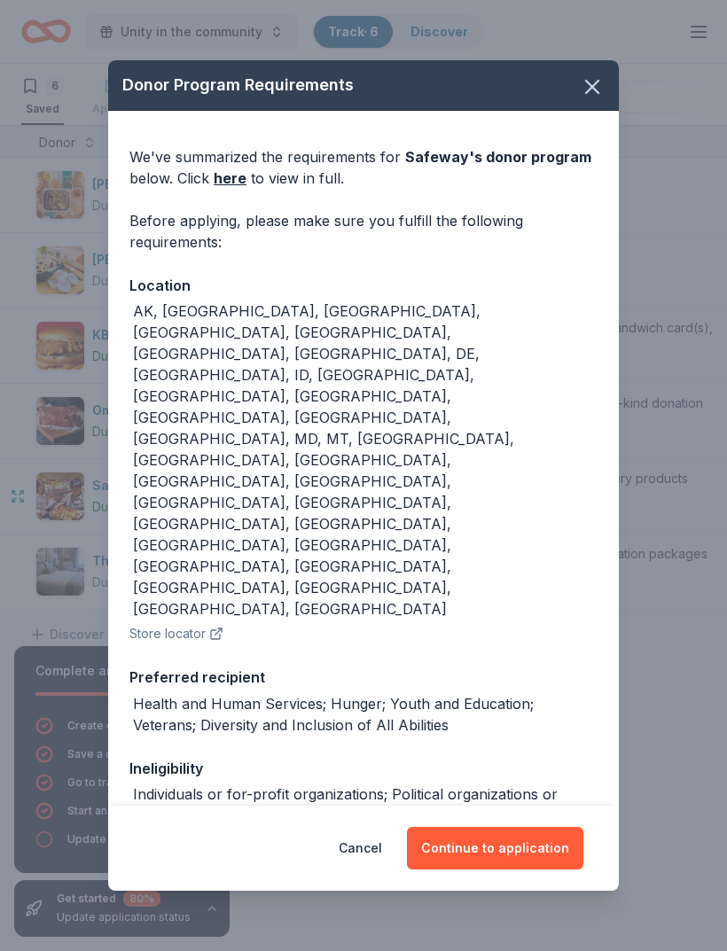
click at [516, 854] on button "Continue to application" at bounding box center [495, 848] width 176 height 43
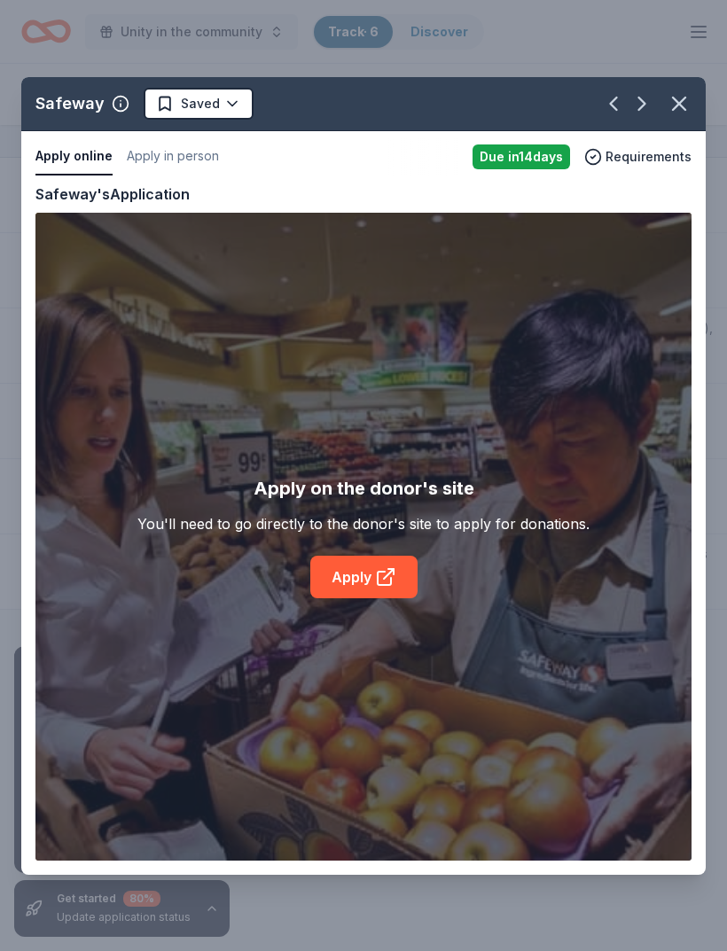
click at [681, 110] on icon "button" at bounding box center [679, 104] width 12 height 12
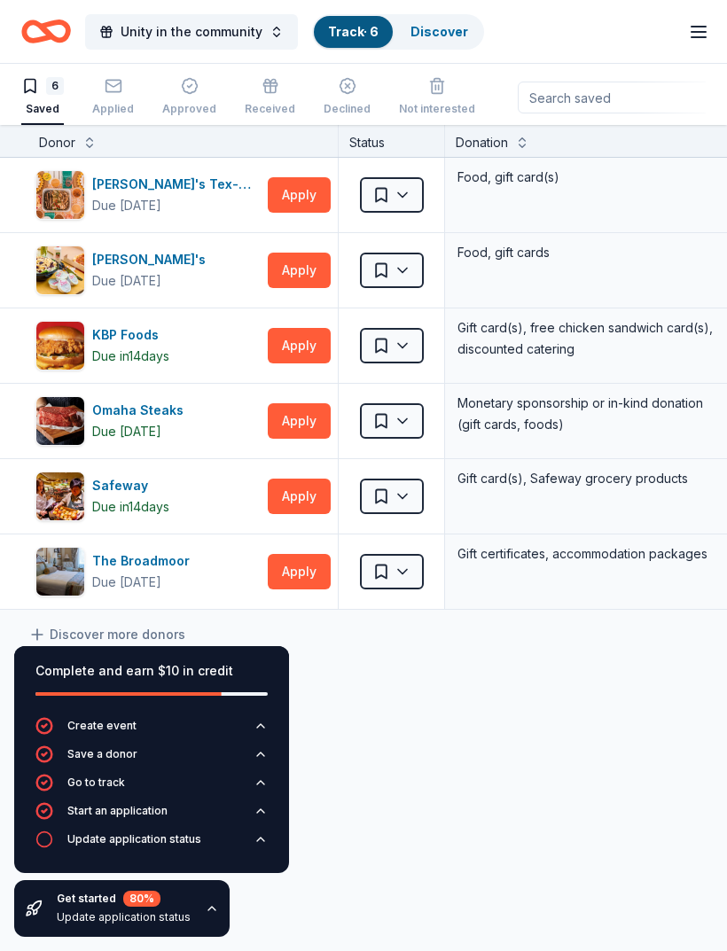
click at [312, 346] on button "Apply" at bounding box center [299, 345] width 63 height 35
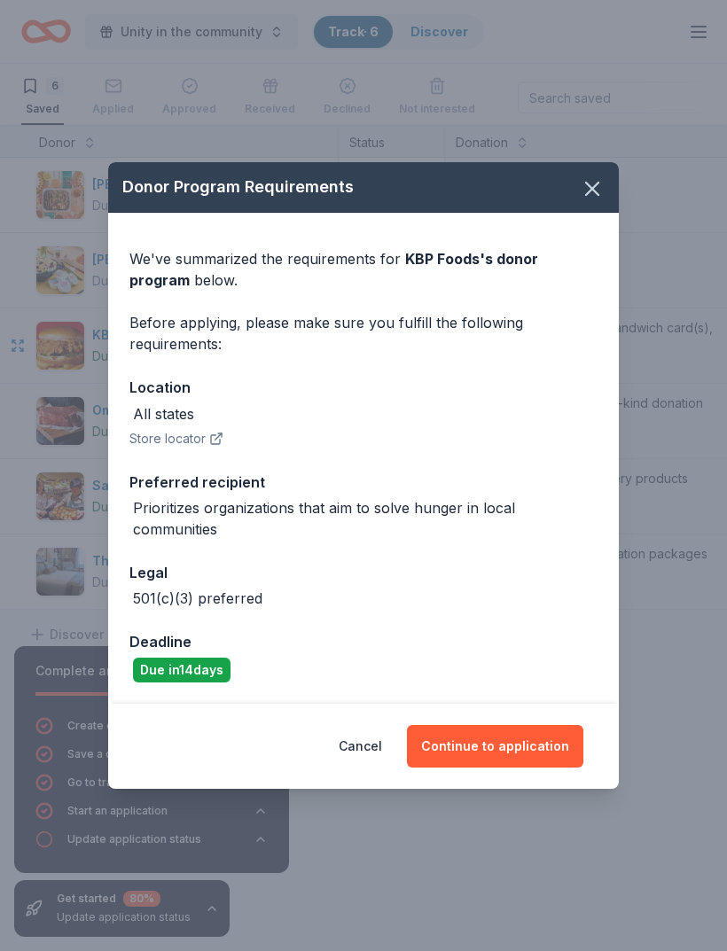
click at [550, 768] on button "Continue to application" at bounding box center [495, 746] width 176 height 43
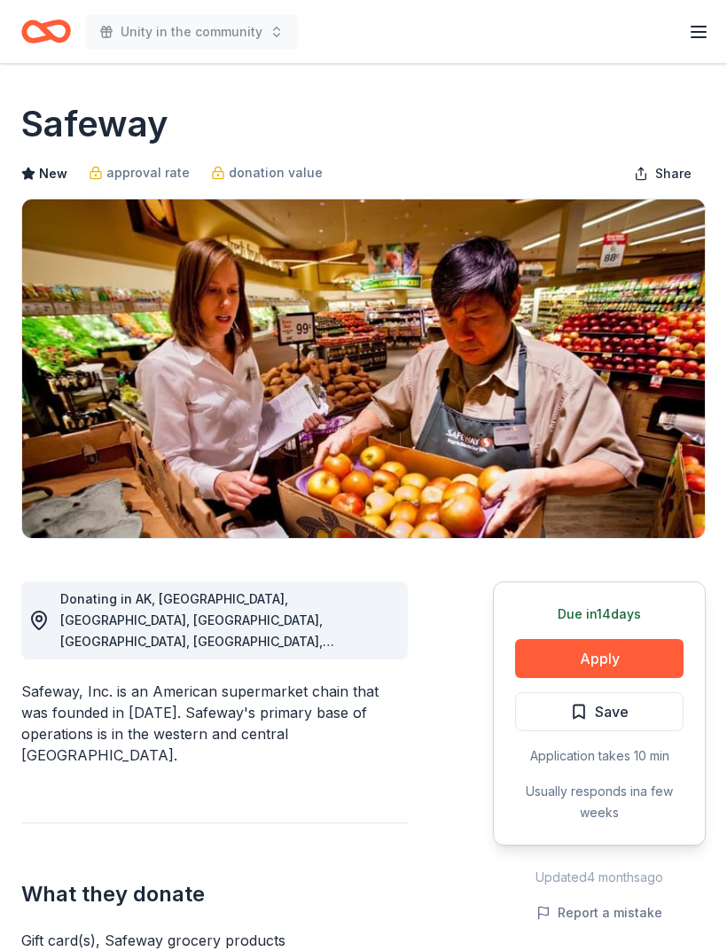
click at [650, 666] on button "Apply" at bounding box center [599, 658] width 168 height 39
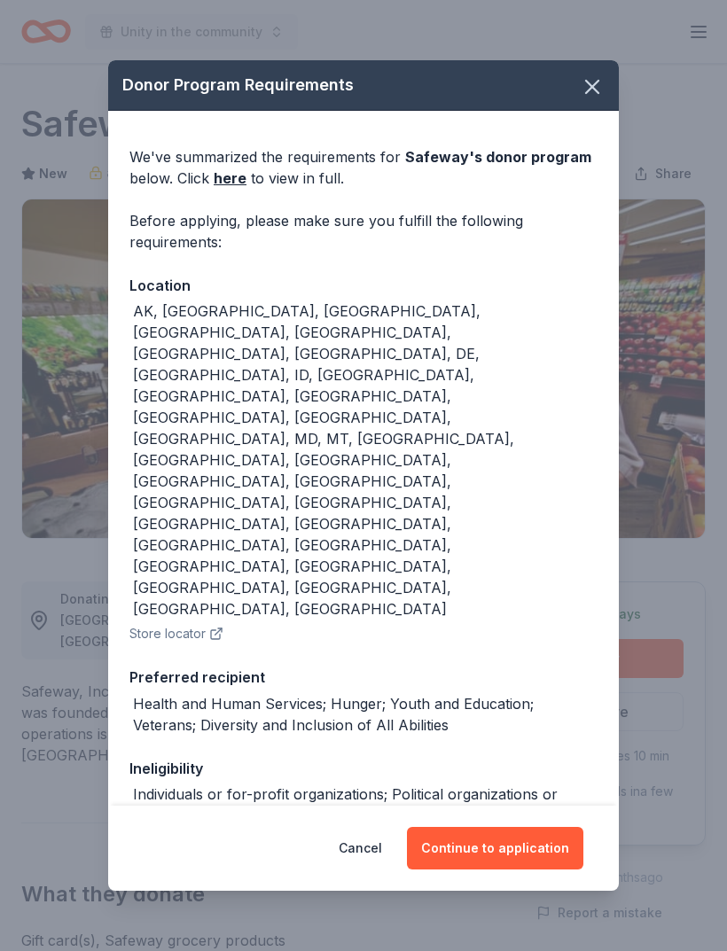
click at [532, 848] on button "Continue to application" at bounding box center [495, 848] width 176 height 43
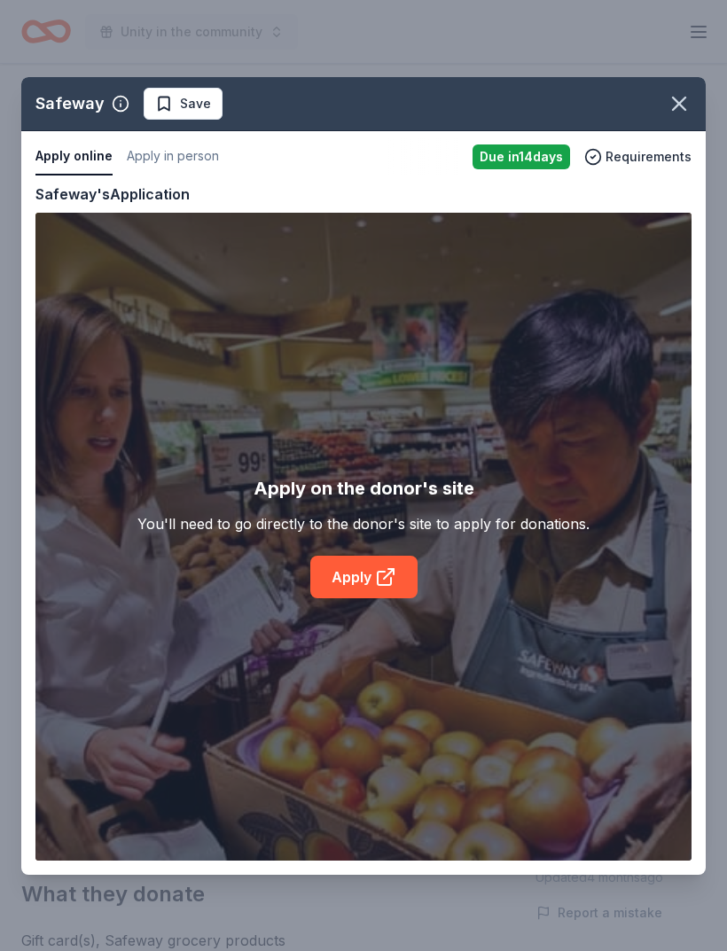
click at [384, 580] on div "Safeway Save Apply online Apply in person Due in 14 days Requirements Copy and …" at bounding box center [363, 476] width 685 height 798
click at [397, 591] on div "Safeway Save Apply online Apply in person Due in 14 days Requirements Copy and …" at bounding box center [363, 476] width 685 height 798
click at [393, 591] on div "Safeway Save Apply online Apply in person Due in 14 days Requirements Copy and …" at bounding box center [363, 476] width 685 height 798
click at [389, 577] on div "Safeway Save Apply online Apply in person Due in 14 days Requirements Copy and …" at bounding box center [363, 476] width 685 height 798
click at [403, 587] on div "Safeway Save Apply online Apply in person Due in 14 days Requirements Copy and …" at bounding box center [363, 476] width 685 height 798
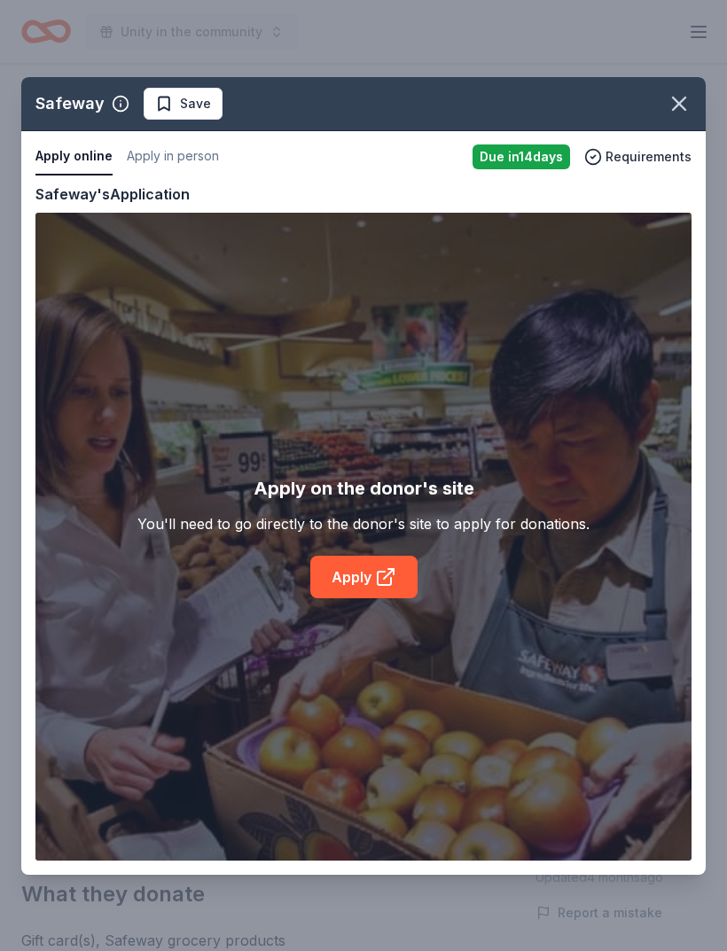
click at [378, 593] on div "Safeway Save Apply online Apply in person Due in 14 days Requirements Copy and …" at bounding box center [363, 476] width 685 height 798
click at [395, 580] on div "Safeway Save Apply online Apply in person Due in 14 days Requirements Copy and …" at bounding box center [363, 476] width 685 height 798
click at [394, 579] on div "Safeway Save Apply online Apply in person Due in 14 days Requirements Copy and …" at bounding box center [363, 476] width 685 height 798
click at [192, 105] on div "Safeway Save Apply online Apply in person Due [DATE] Requirements Copy and past…" at bounding box center [363, 476] width 685 height 798
click at [168, 111] on div "Safeway Save Apply online Apply in person Due [DATE] Requirements Copy and past…" at bounding box center [363, 476] width 685 height 798
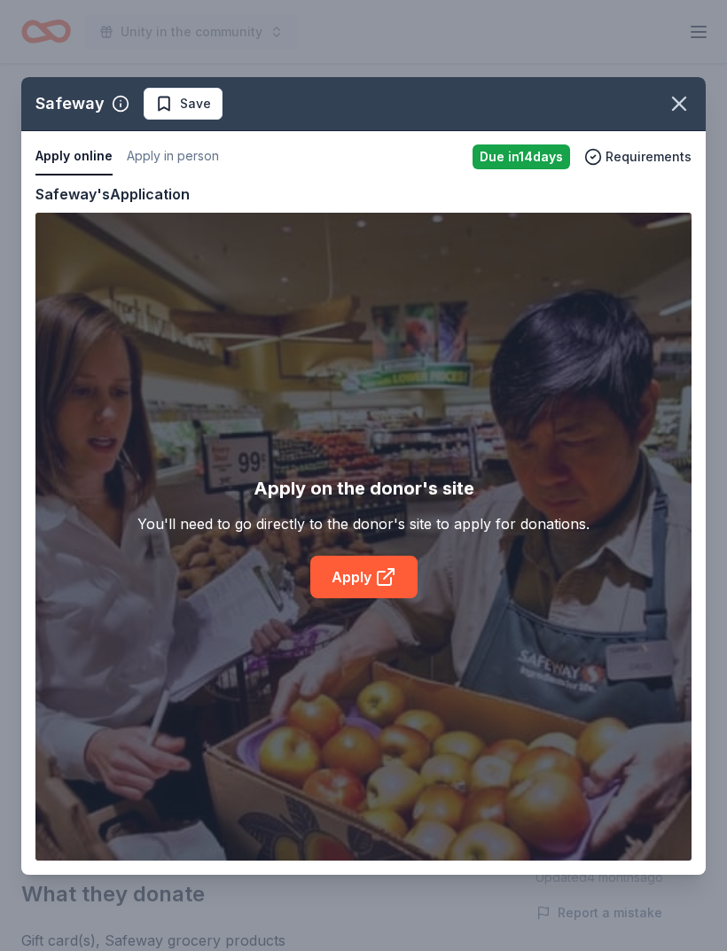
click at [176, 110] on div "Safeway Save Apply online Apply in person Due [DATE] Requirements Copy and past…" at bounding box center [363, 476] width 685 height 798
click at [677, 108] on icon "button" at bounding box center [679, 103] width 25 height 25
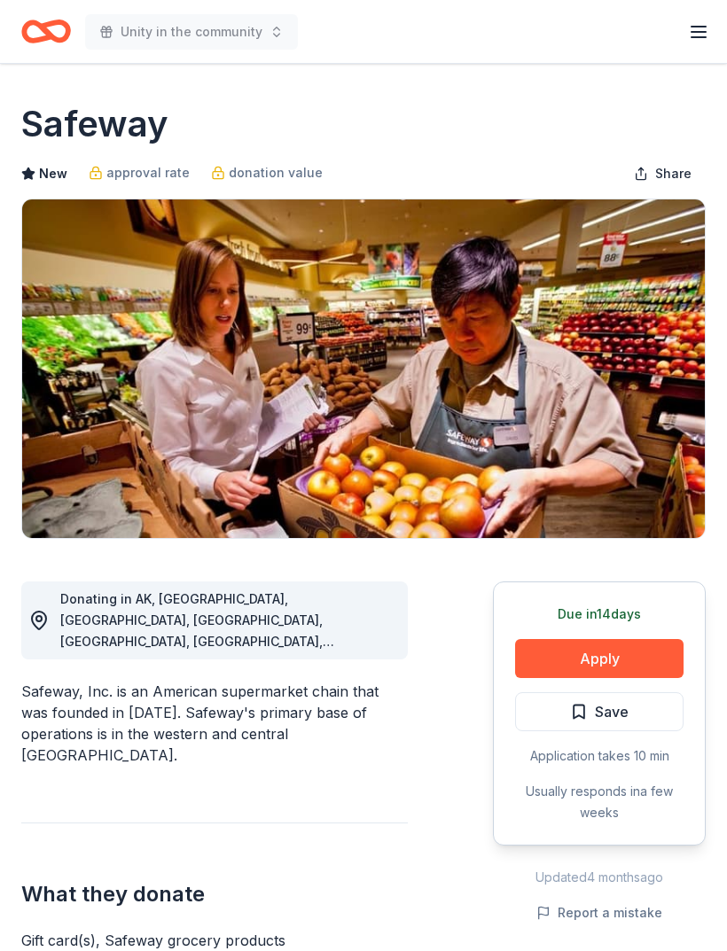
click at [644, 655] on button "Apply" at bounding box center [599, 658] width 168 height 39
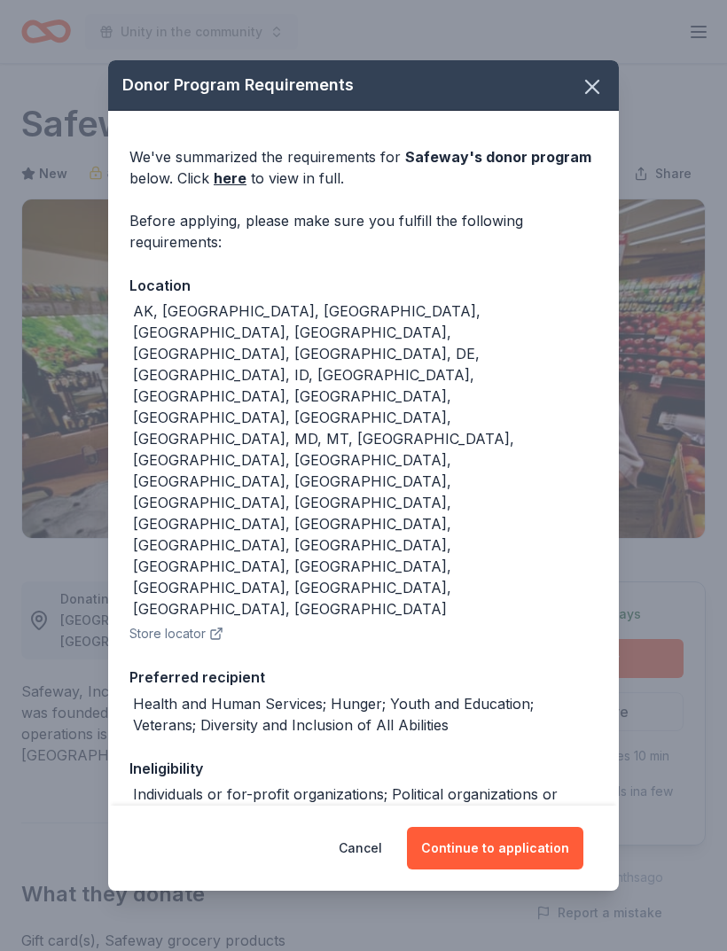
click at [512, 849] on button "Continue to application" at bounding box center [495, 848] width 176 height 43
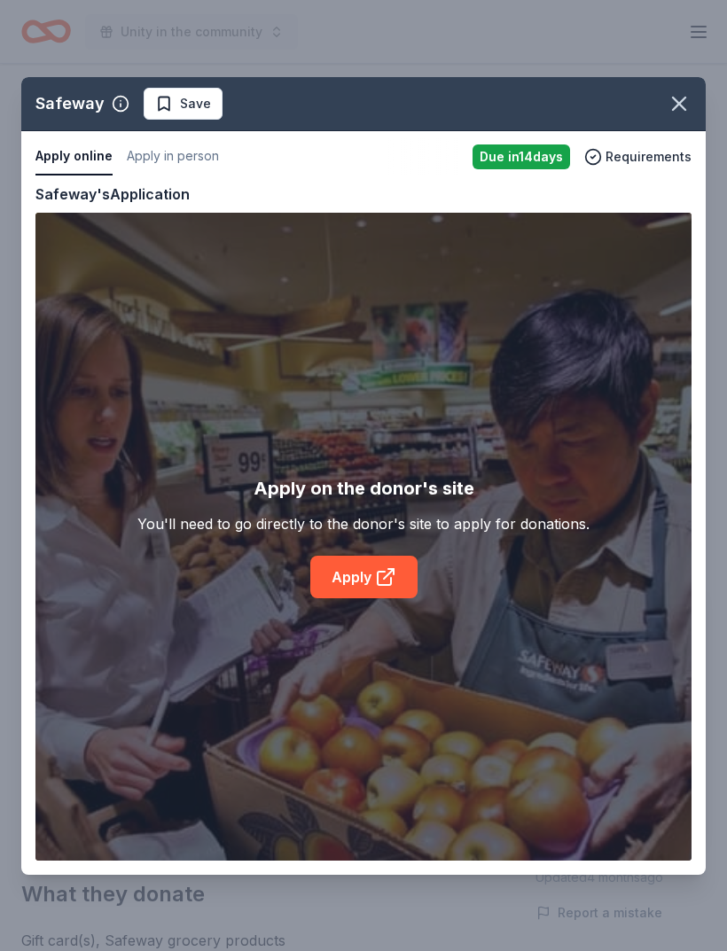
click at [402, 580] on div "Safeway Save Apply online Apply in person Due [DATE] Requirements Copy and past…" at bounding box center [363, 476] width 685 height 798
click at [387, 595] on div "Safeway Save Apply online Apply in person Due [DATE] Requirements Copy and past…" at bounding box center [363, 476] width 685 height 798
click at [377, 584] on div "Safeway Save Apply online Apply in person Due [DATE] Requirements Copy and past…" at bounding box center [363, 476] width 685 height 798
click at [536, 167] on div "Safeway Save Apply online Apply in person Due [DATE] Requirements Copy and past…" at bounding box center [363, 476] width 685 height 798
click at [82, 153] on div "Safeway Save Apply online Apply in person Due [DATE] Requirements Copy and past…" at bounding box center [363, 476] width 685 height 798
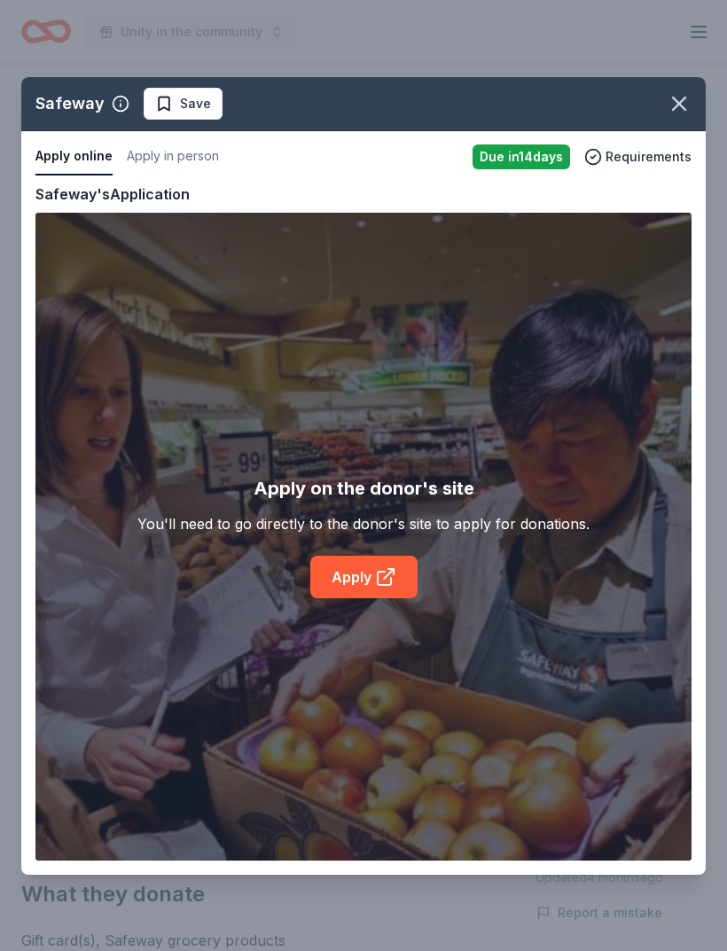
click at [189, 150] on div "Safeway Save Apply online Apply in person Due [DATE] Requirements Copy and past…" at bounding box center [363, 476] width 685 height 798
click at [192, 160] on div "Safeway Save Apply online Apply in person Due [DATE] Requirements Copy and past…" at bounding box center [363, 476] width 685 height 798
click at [677, 113] on icon "button" at bounding box center [679, 103] width 25 height 25
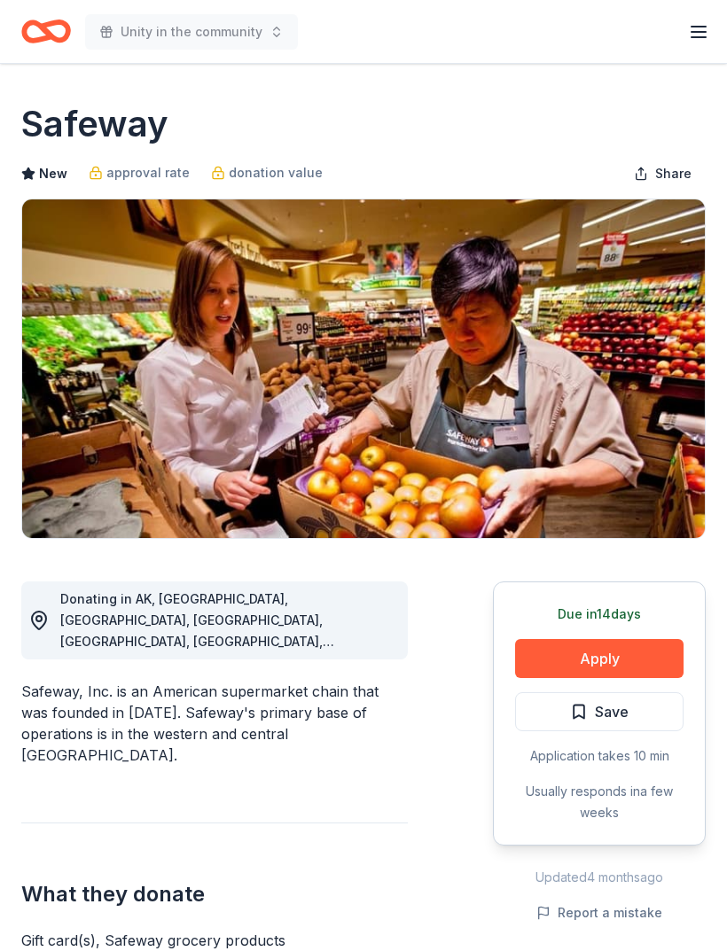
click at [608, 711] on span "Save" at bounding box center [612, 711] width 34 height 23
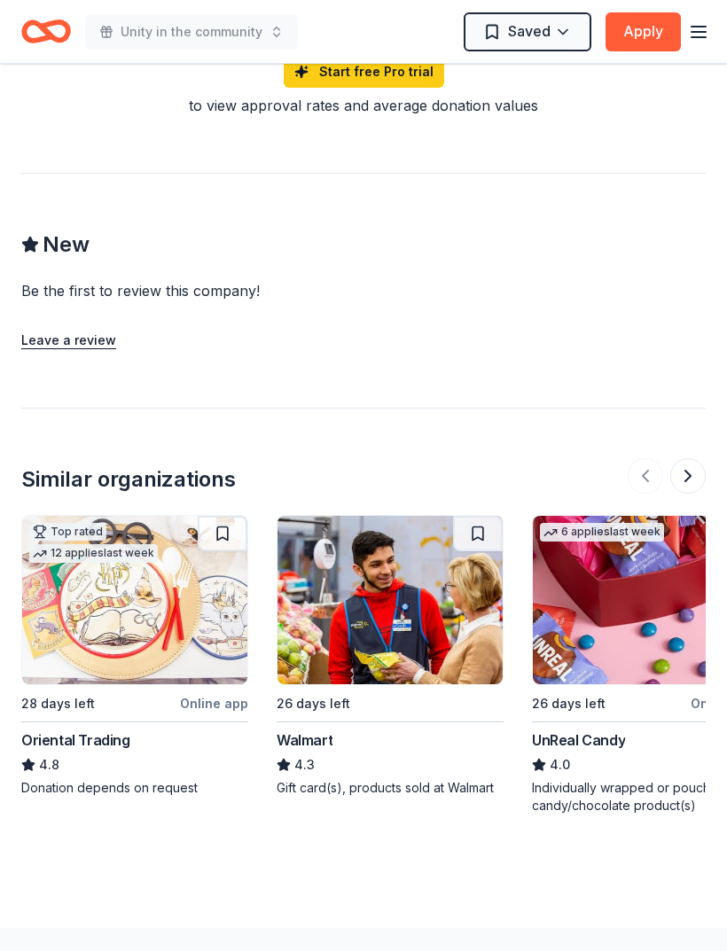
scroll to position [2052, 0]
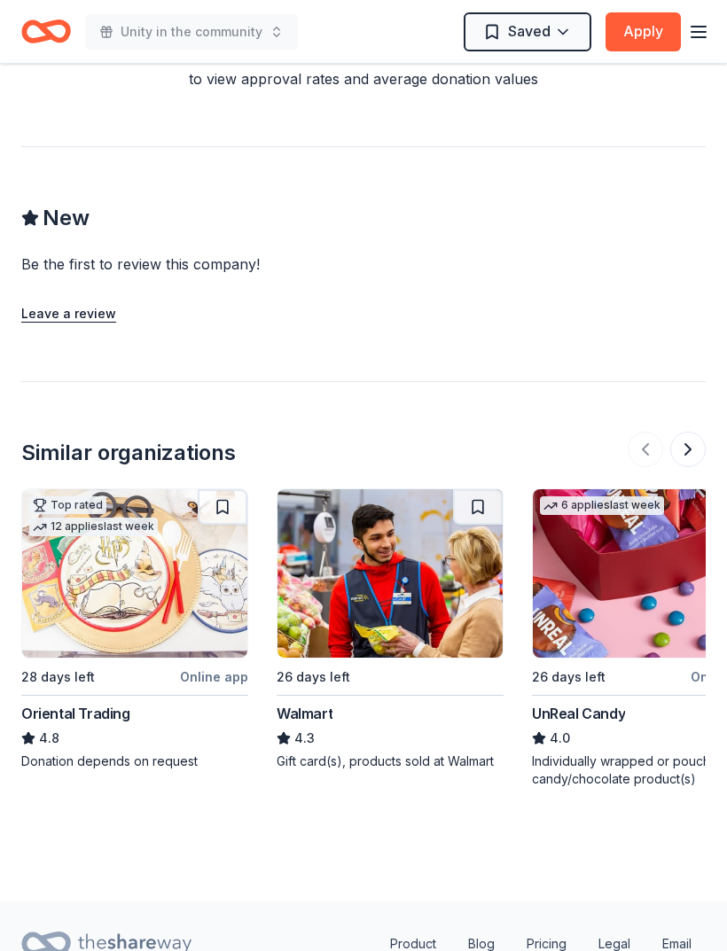
click at [428, 589] on img at bounding box center [390, 573] width 225 height 168
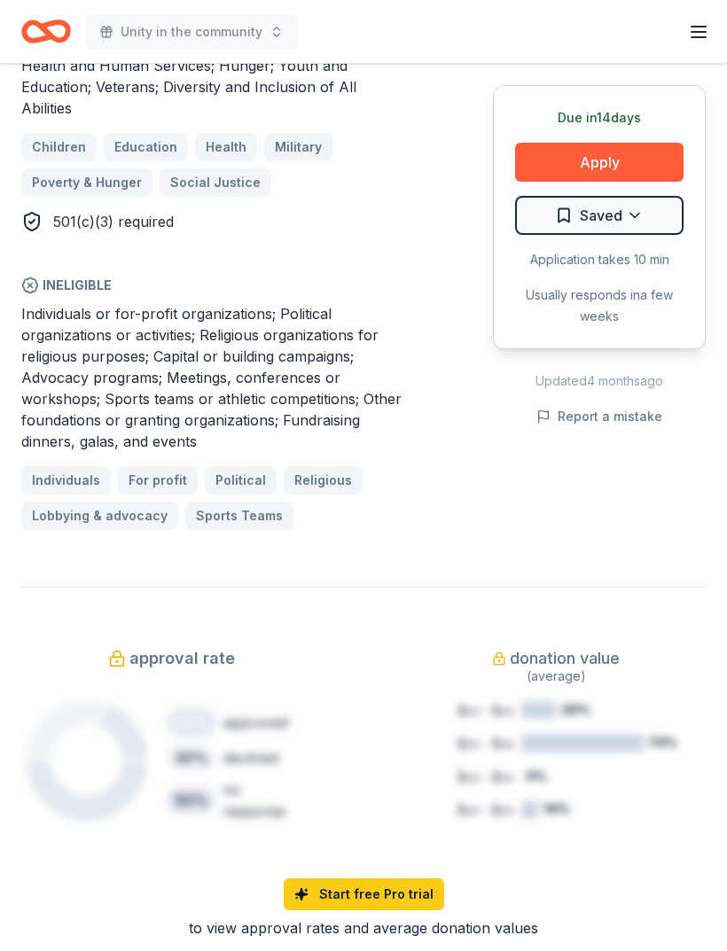
scroll to position [1190, 0]
